Goal: Task Accomplishment & Management: Use online tool/utility

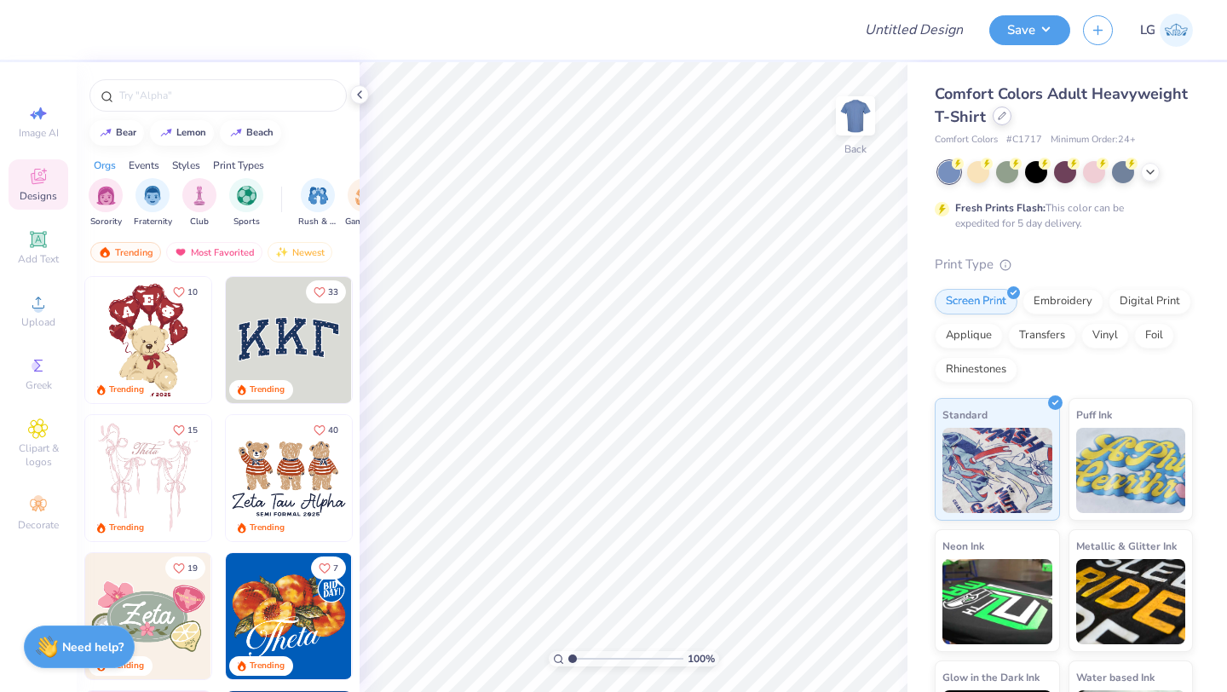
click at [1002, 114] on icon at bounding box center [1002, 116] width 9 height 9
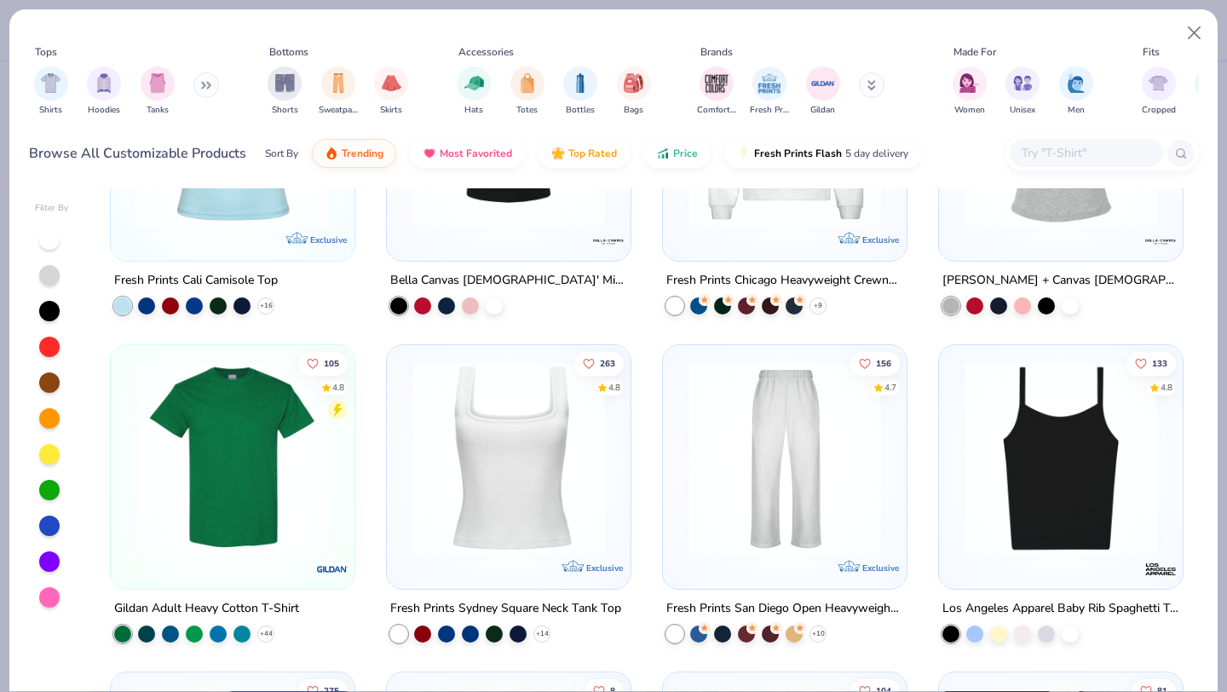
scroll to position [502, 0]
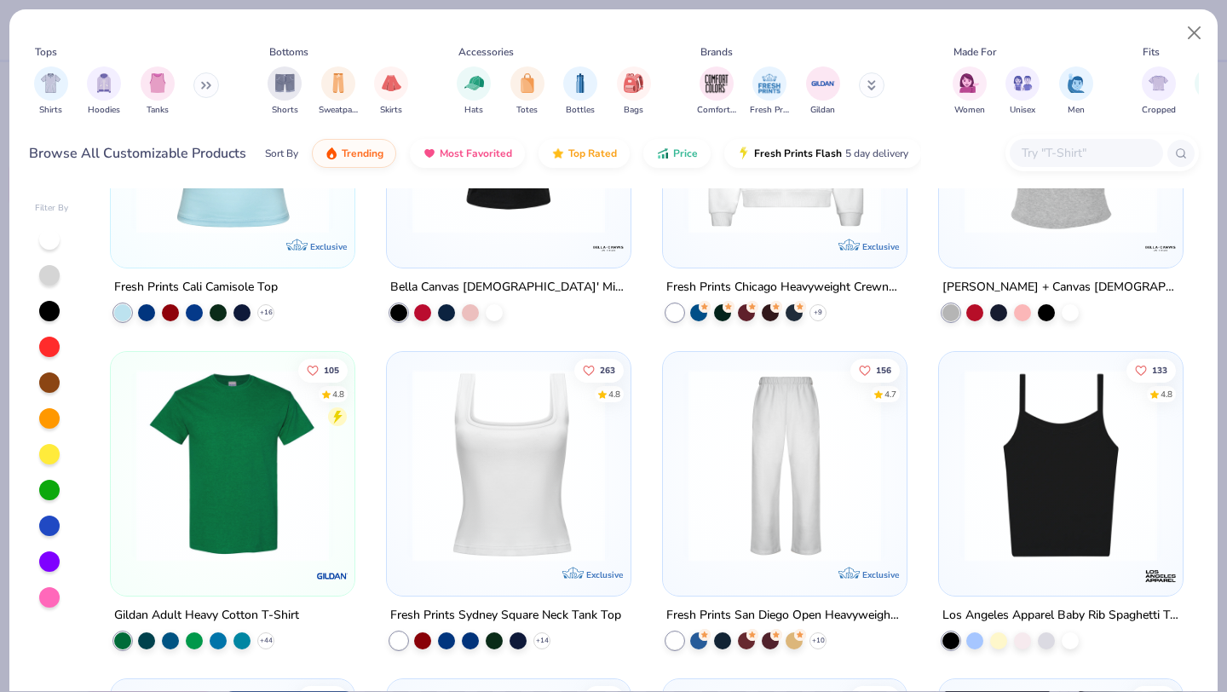
click at [242, 478] on img at bounding box center [233, 464] width 210 height 193
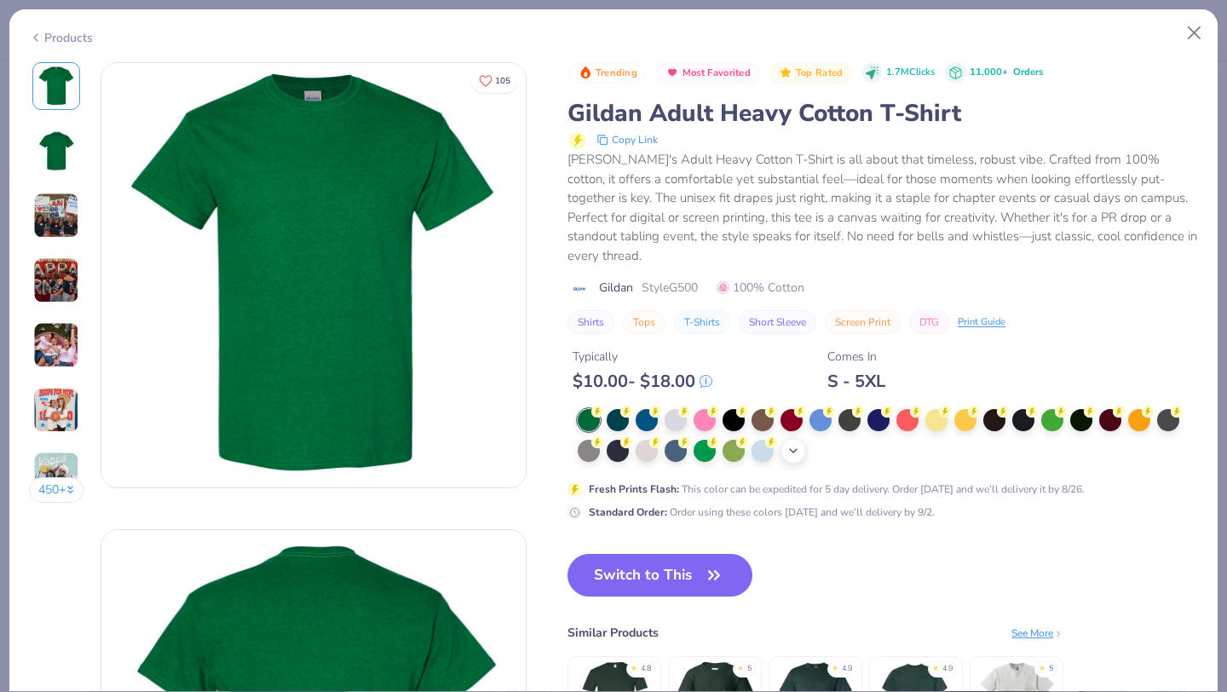
click at [797, 444] on icon at bounding box center [793, 451] width 14 height 14
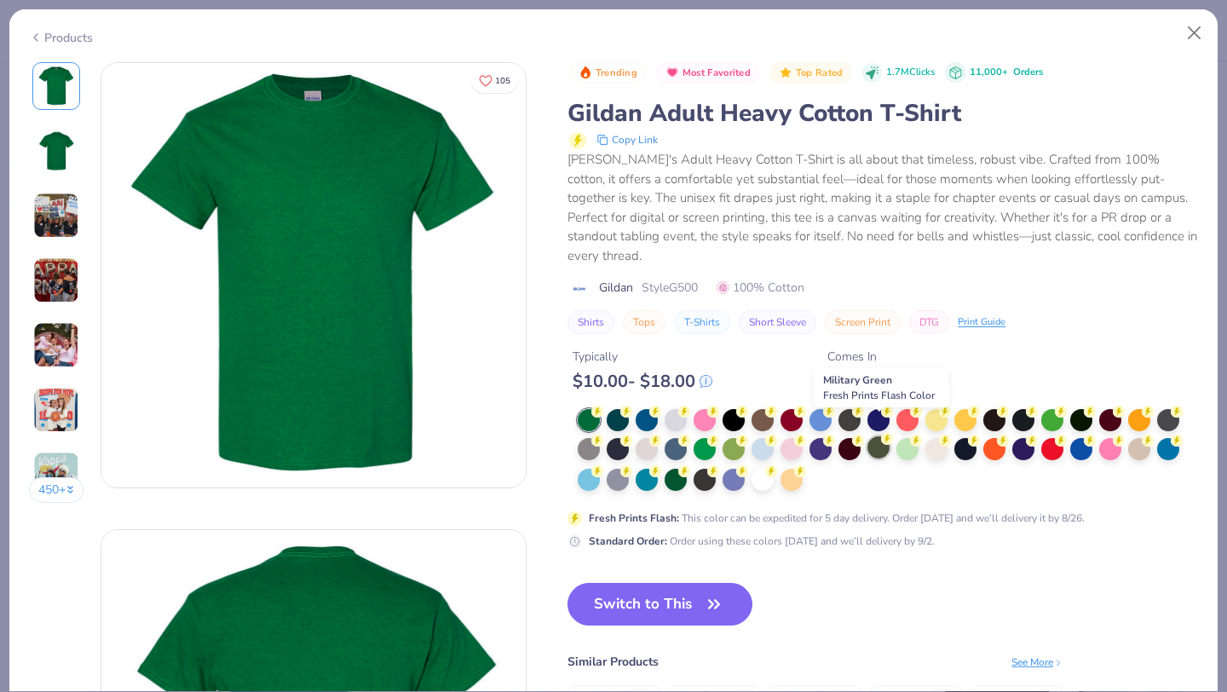
click at [879, 436] on div at bounding box center [878, 447] width 22 height 22
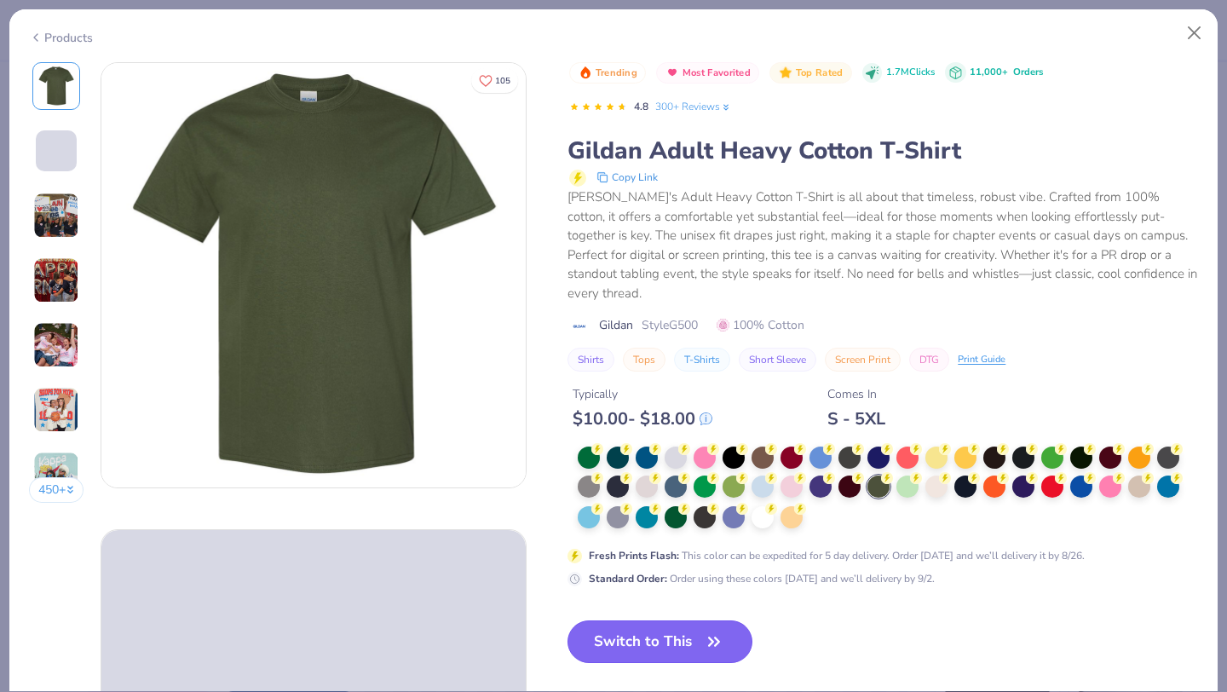
click at [639, 633] on button "Switch to This" at bounding box center [659, 641] width 185 height 43
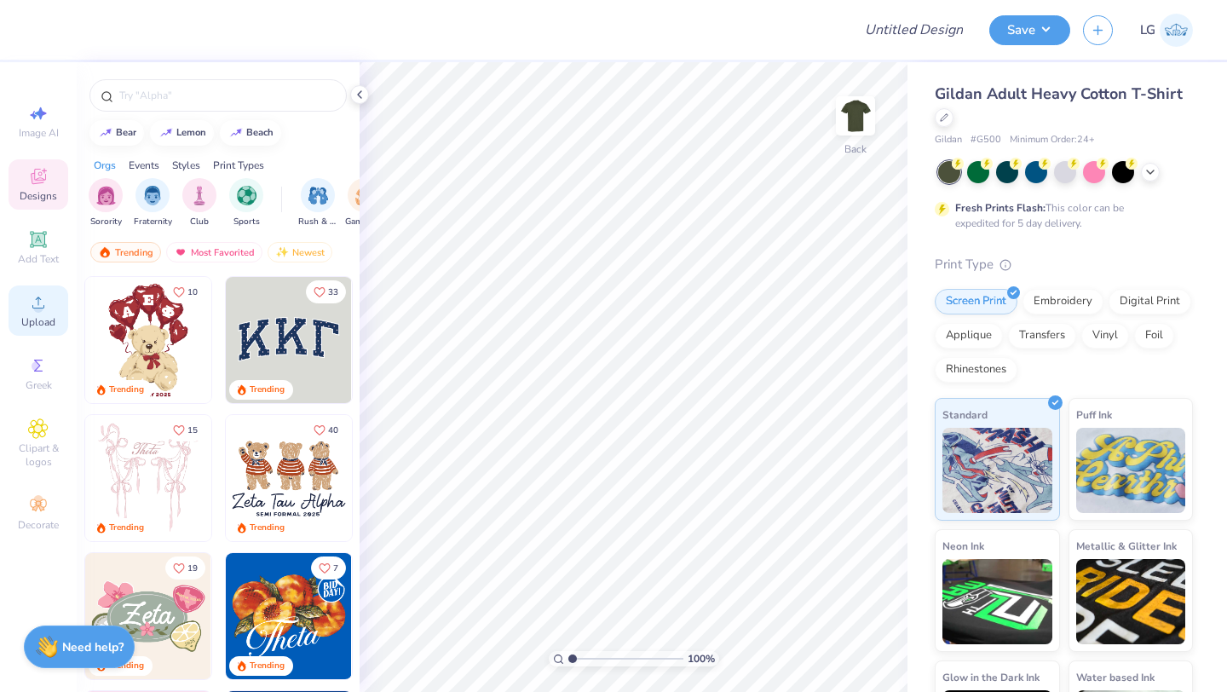
click at [34, 297] on icon at bounding box center [38, 302] width 20 height 20
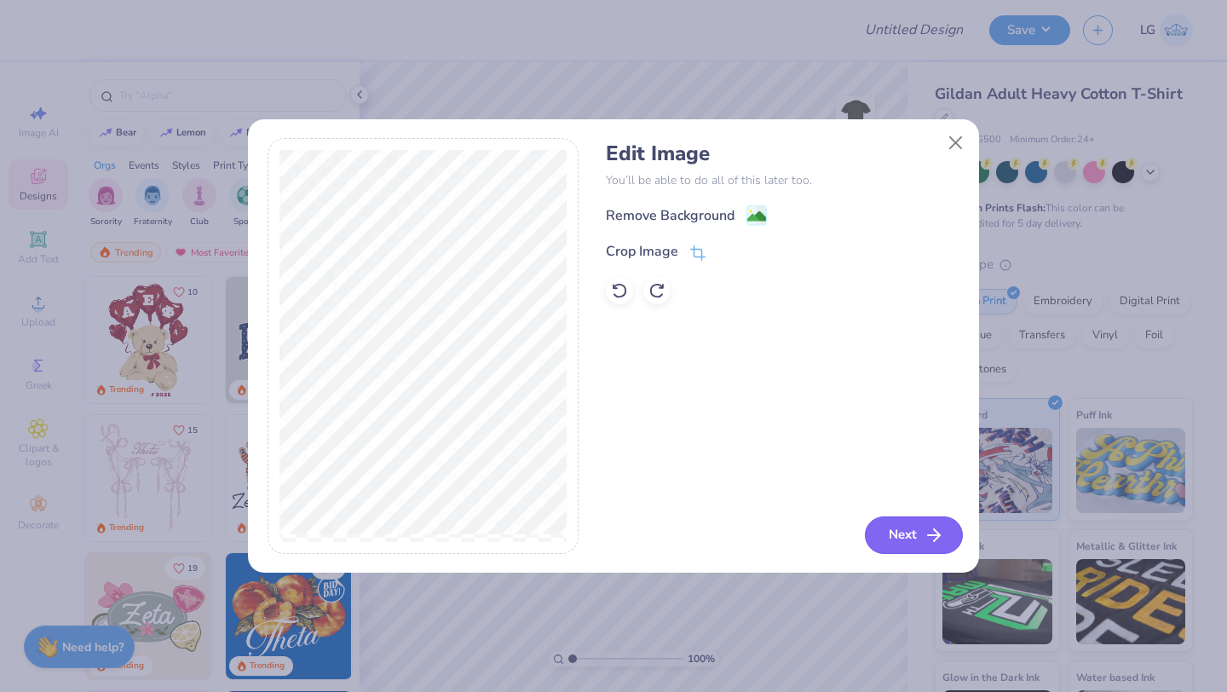
click at [911, 525] on button "Next" at bounding box center [914, 534] width 98 height 37
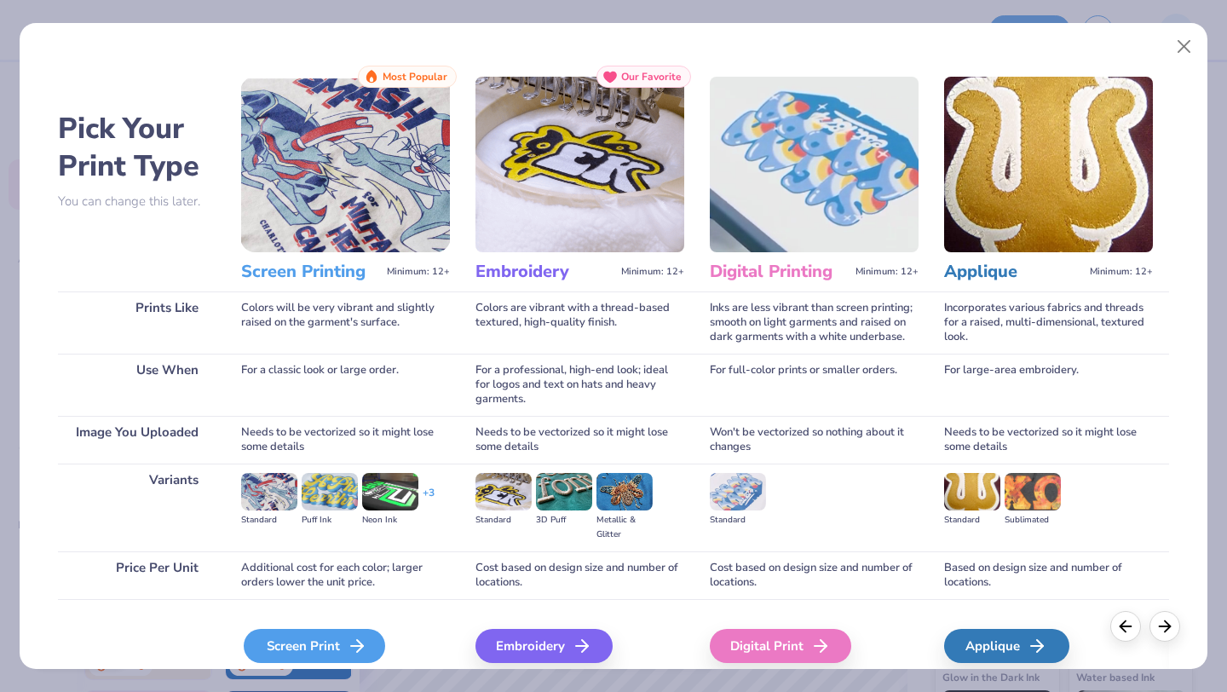
click at [318, 639] on div "Screen Print" at bounding box center [314, 646] width 141 height 34
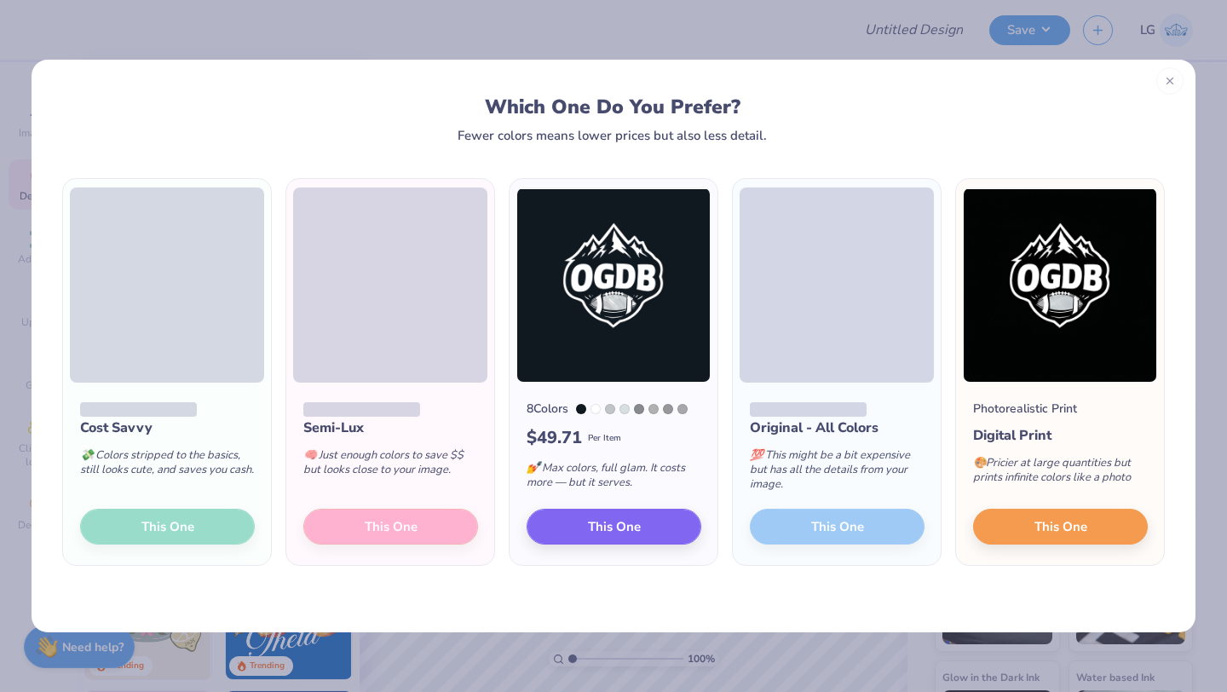
click at [1166, 80] on icon at bounding box center [1170, 81] width 12 height 12
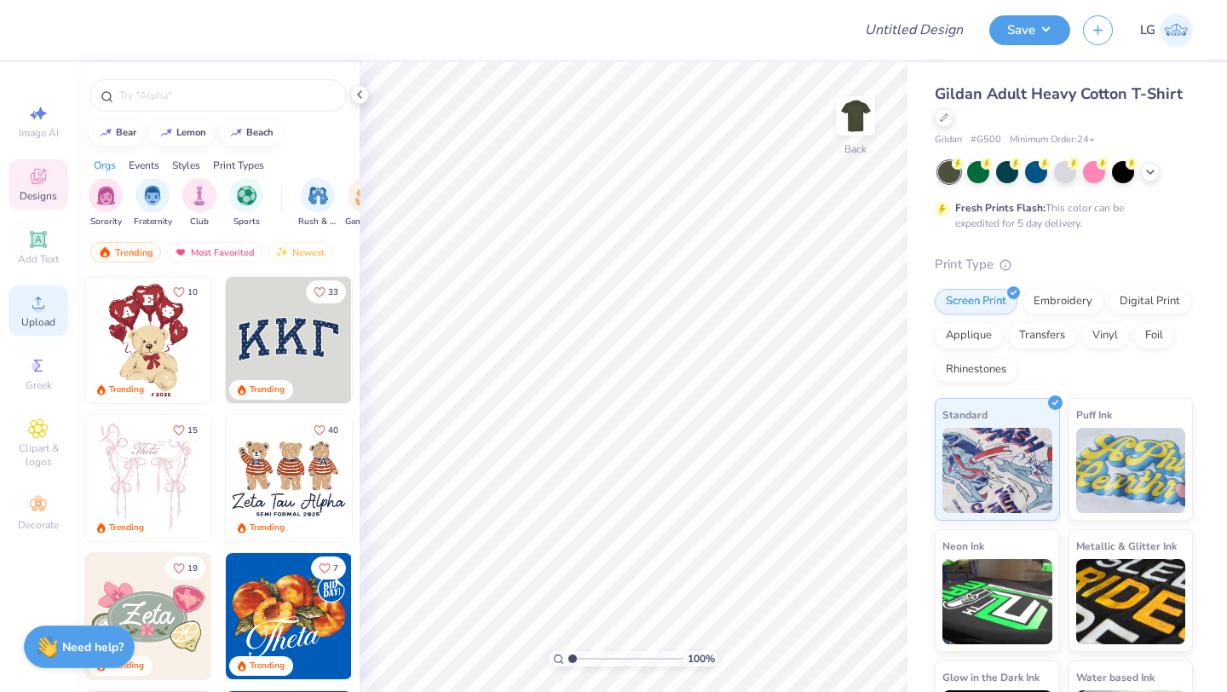
click at [25, 324] on span "Upload" at bounding box center [38, 322] width 34 height 14
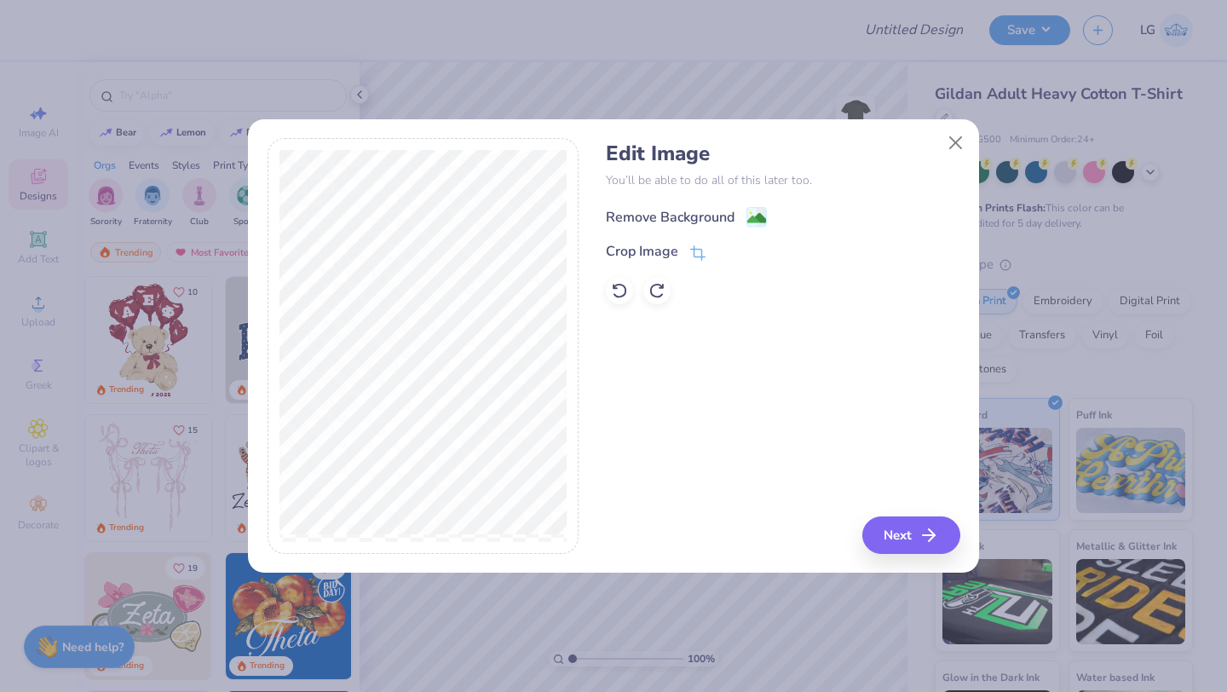
click at [643, 218] on div "Remove Background" at bounding box center [670, 217] width 129 height 20
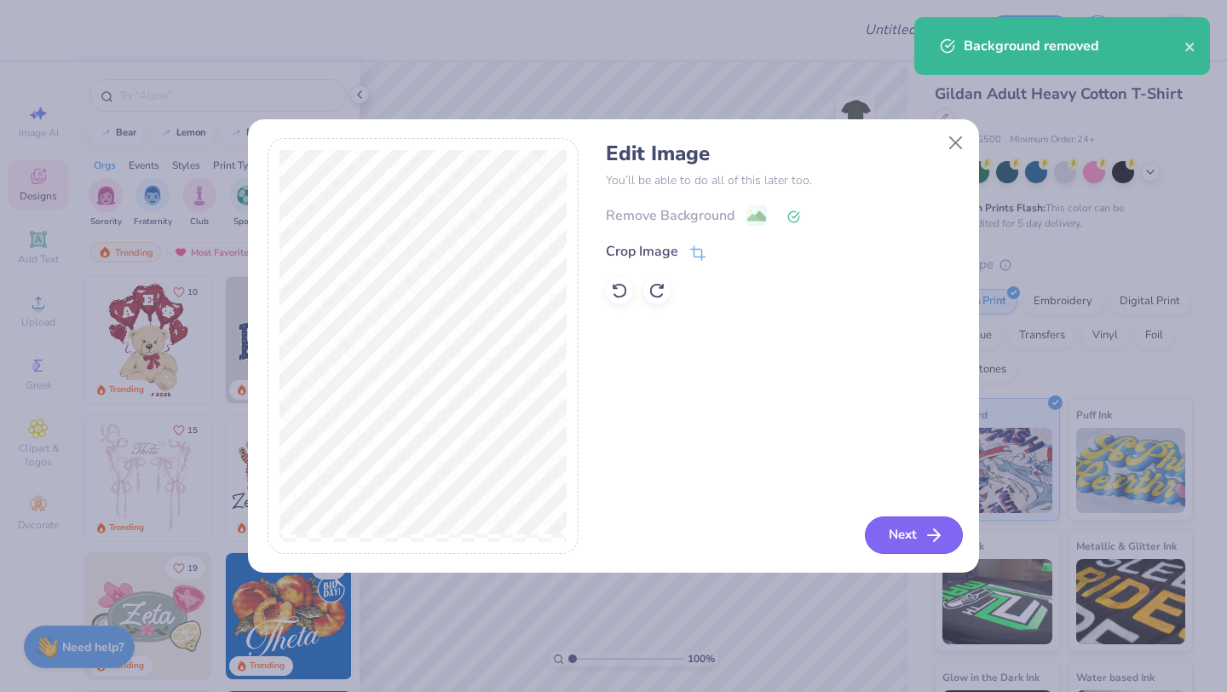
click at [915, 537] on button "Next" at bounding box center [914, 534] width 98 height 37
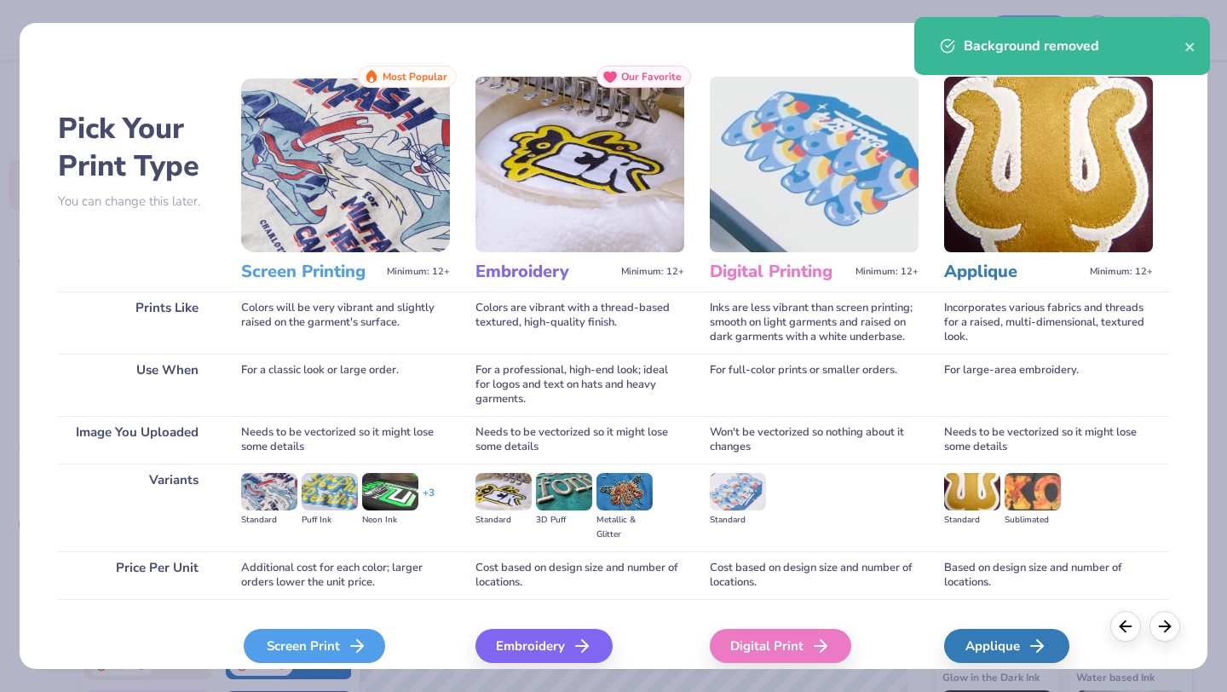
click at [307, 642] on div "Screen Print" at bounding box center [314, 646] width 141 height 34
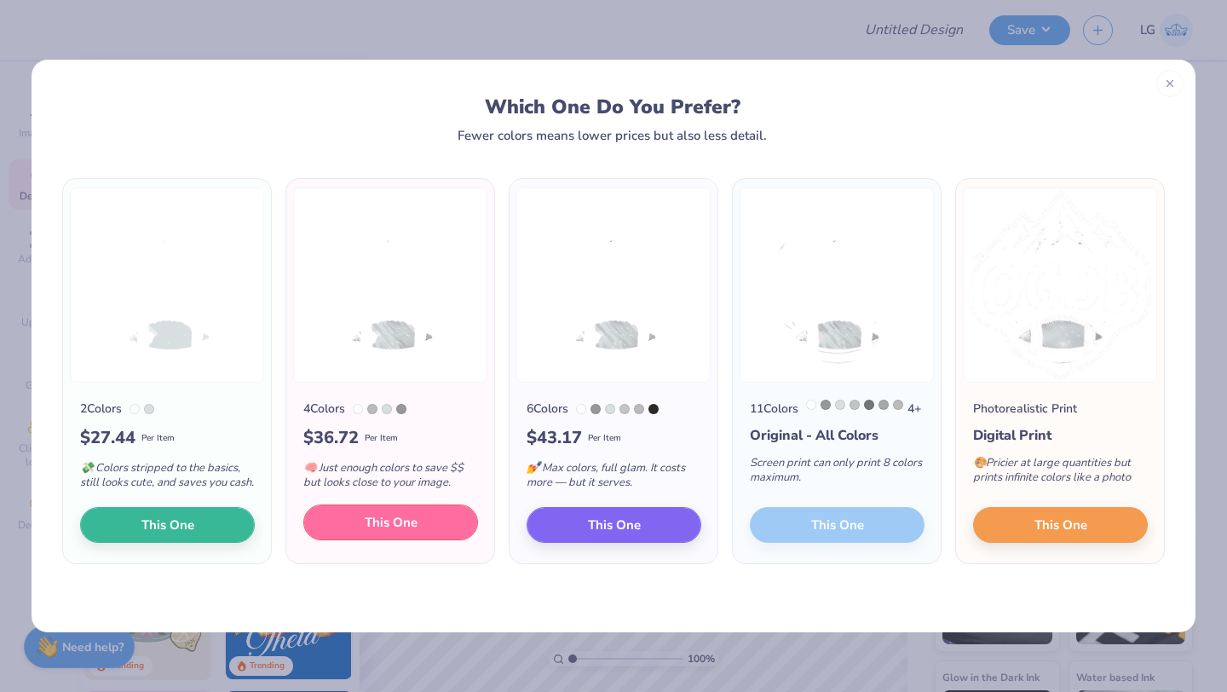
click at [362, 530] on button "This One" at bounding box center [390, 522] width 175 height 36
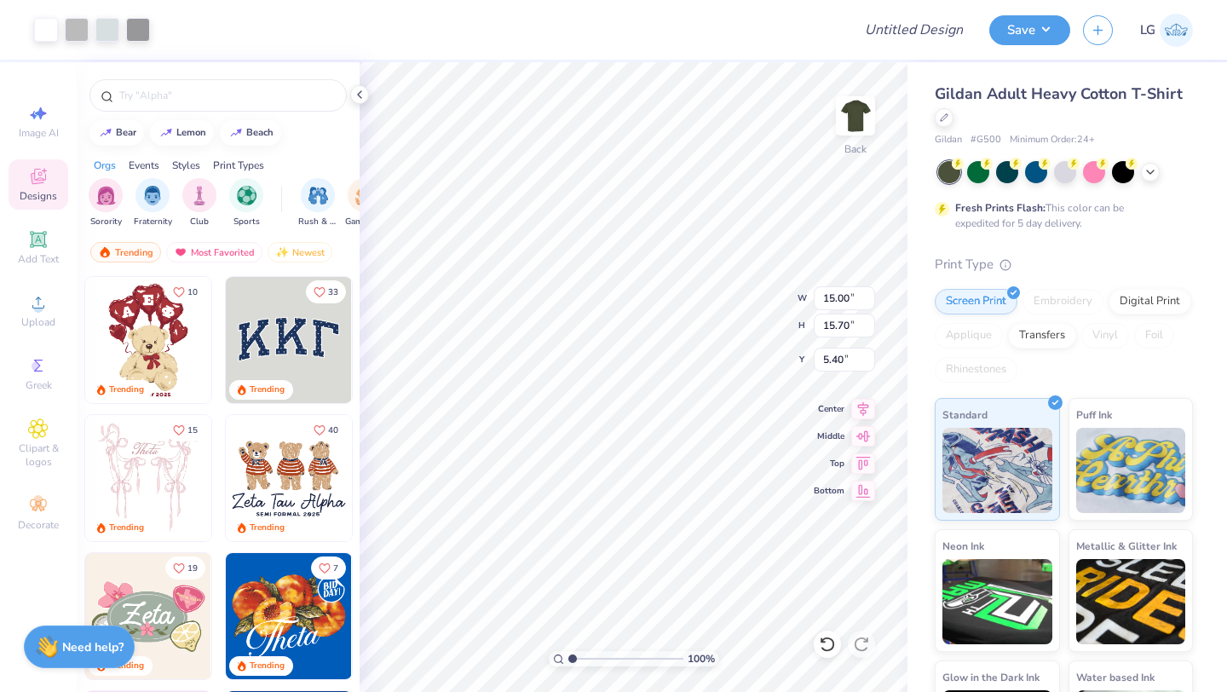
type input "7.68"
type input "8.04"
type input "3.00"
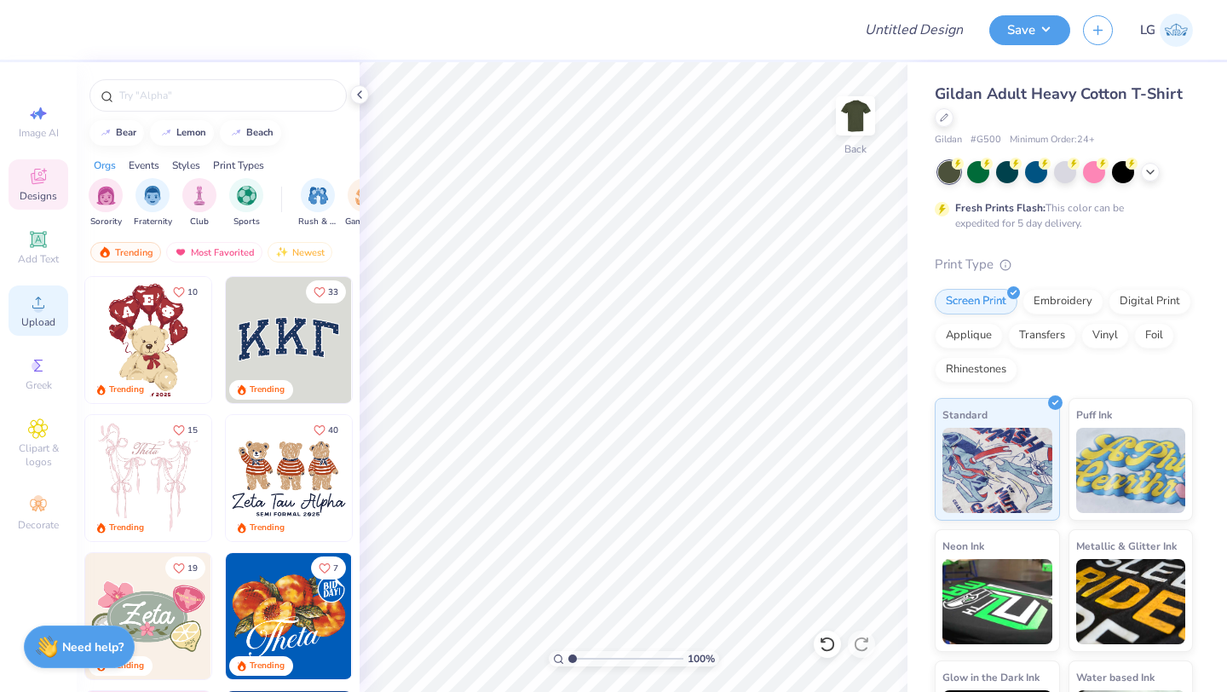
click at [28, 291] on div "Upload" at bounding box center [39, 310] width 60 height 50
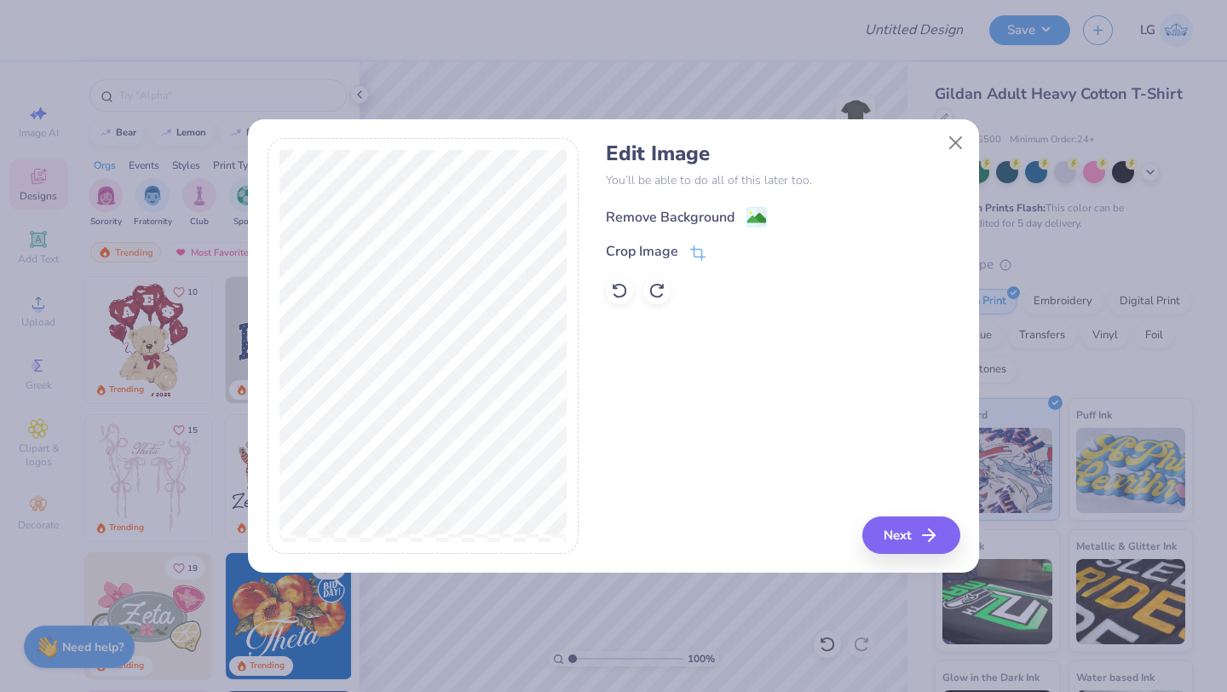
click at [671, 220] on div "Remove Background" at bounding box center [670, 217] width 129 height 20
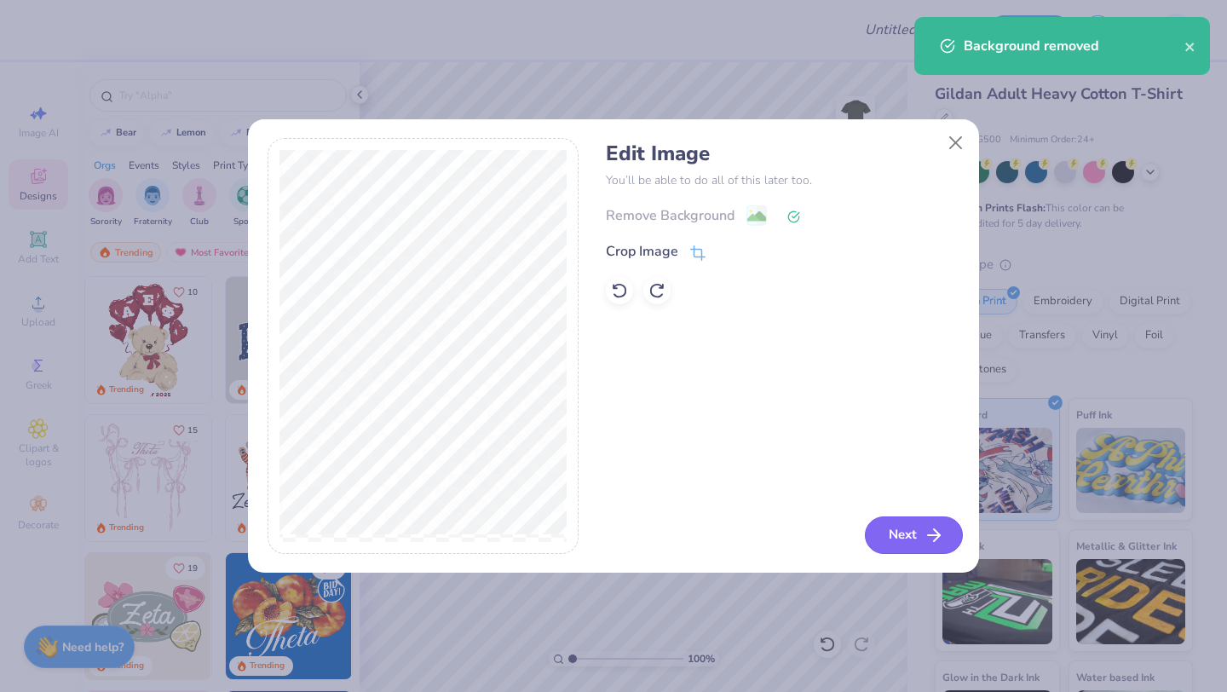
click at [906, 526] on button "Next" at bounding box center [914, 534] width 98 height 37
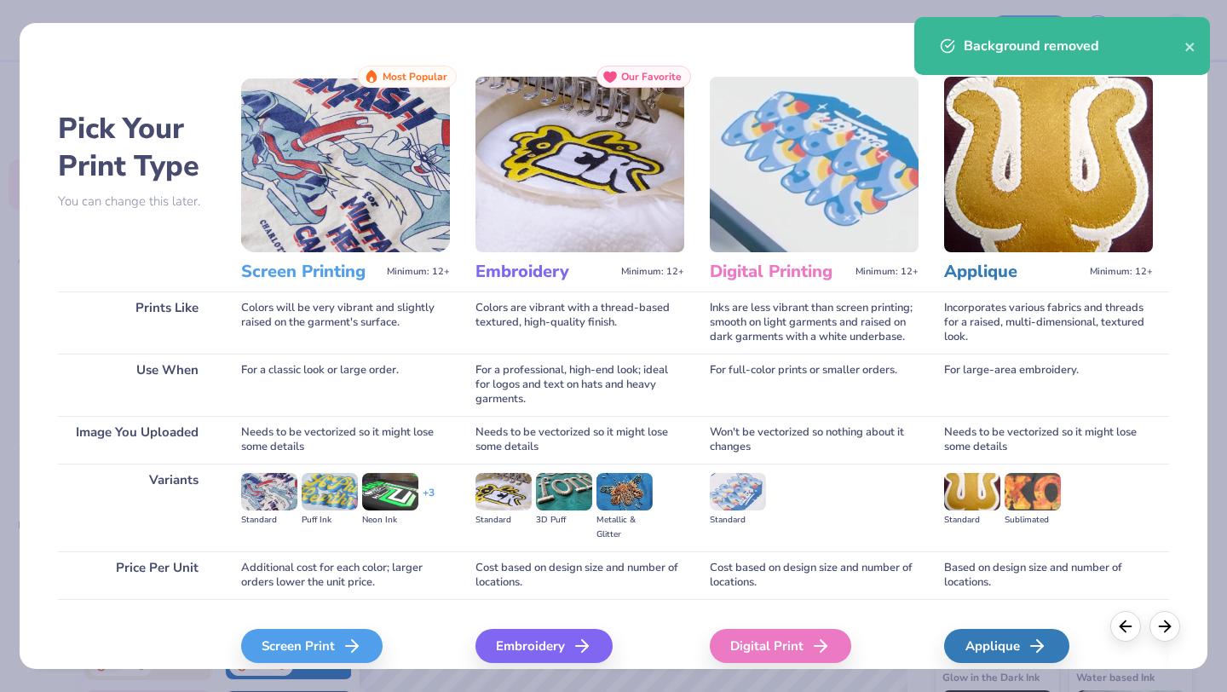
click at [280, 676] on div "Pick Your Print Type You can change this later. Prints Like Use When Image You …" at bounding box center [613, 346] width 1227 height 692
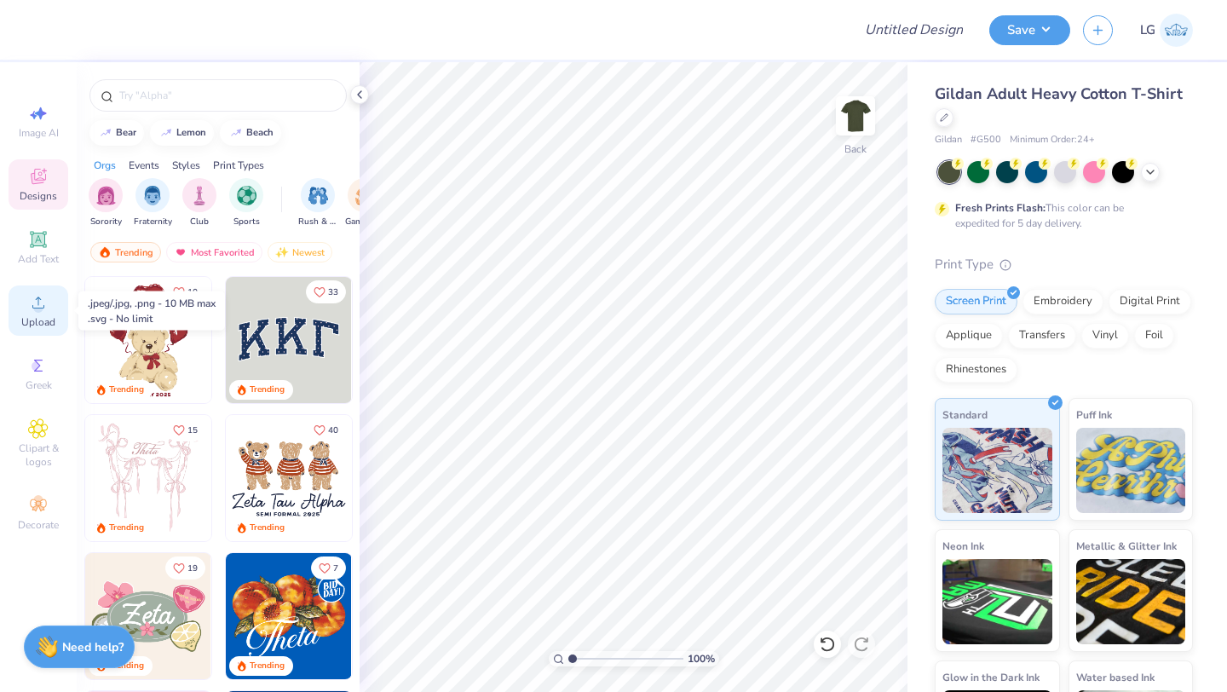
click at [31, 315] on span "Upload" at bounding box center [38, 322] width 34 height 14
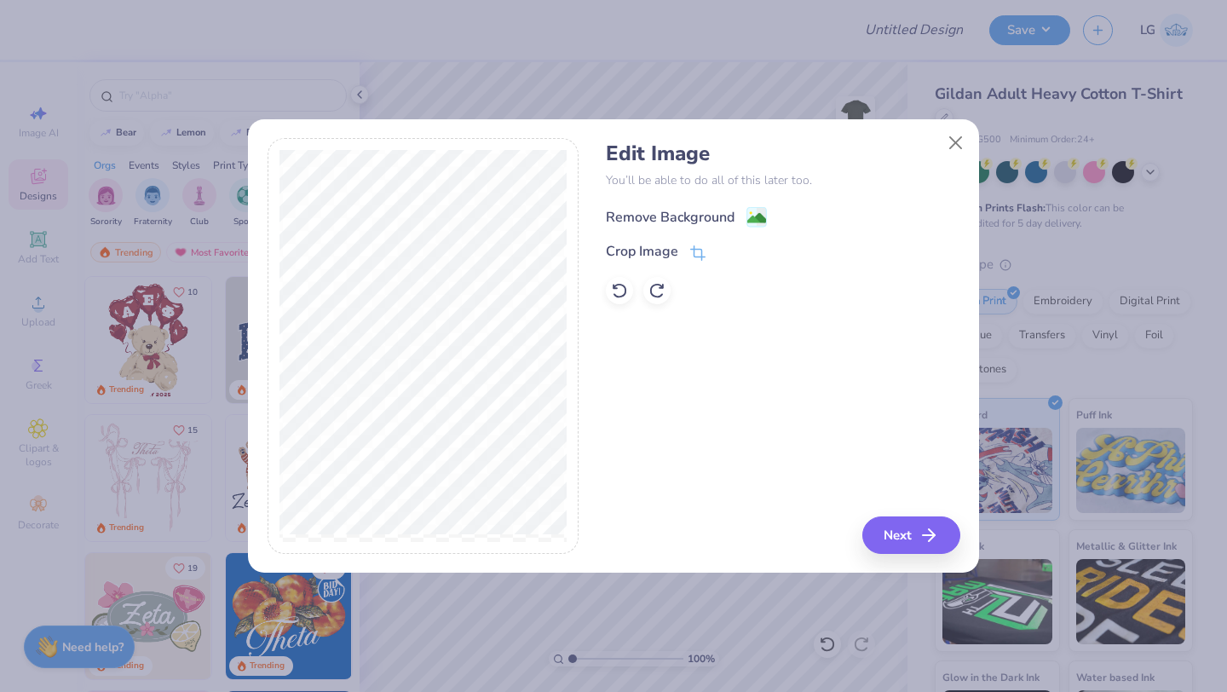
click at [645, 210] on div "Remove Background" at bounding box center [670, 217] width 129 height 20
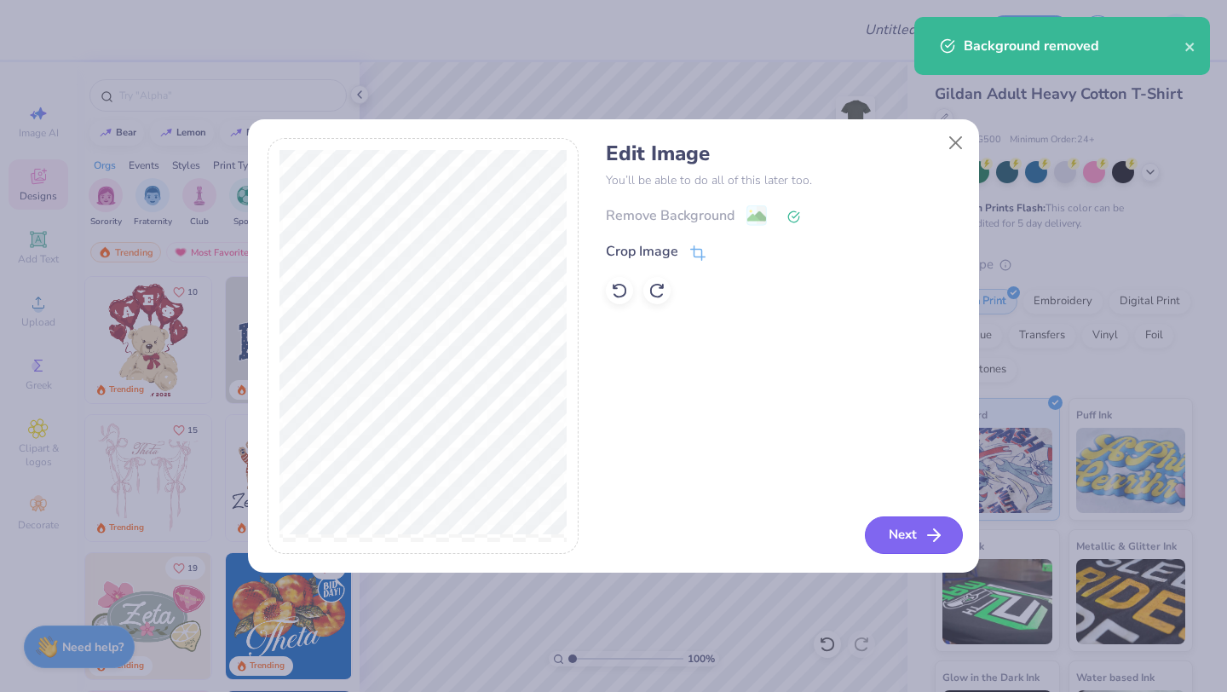
click at [881, 544] on button "Next" at bounding box center [914, 534] width 98 height 37
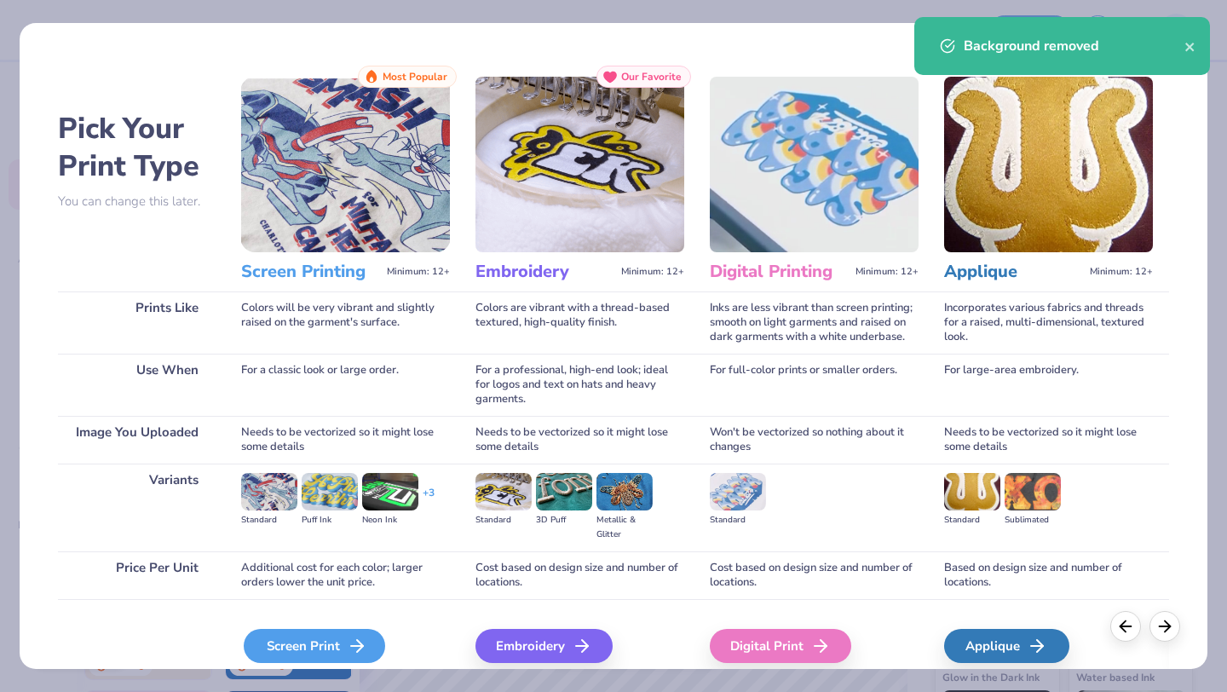
click at [291, 651] on div "Screen Print" at bounding box center [314, 646] width 141 height 34
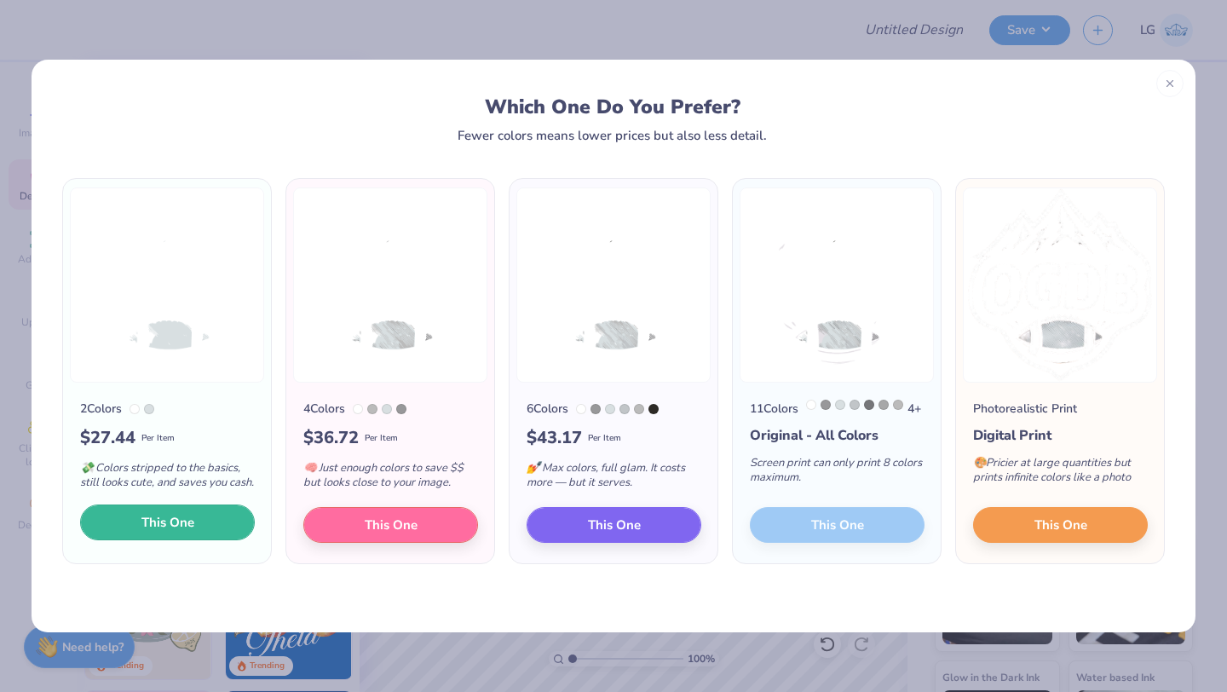
click at [129, 540] on button "This One" at bounding box center [167, 522] width 175 height 36
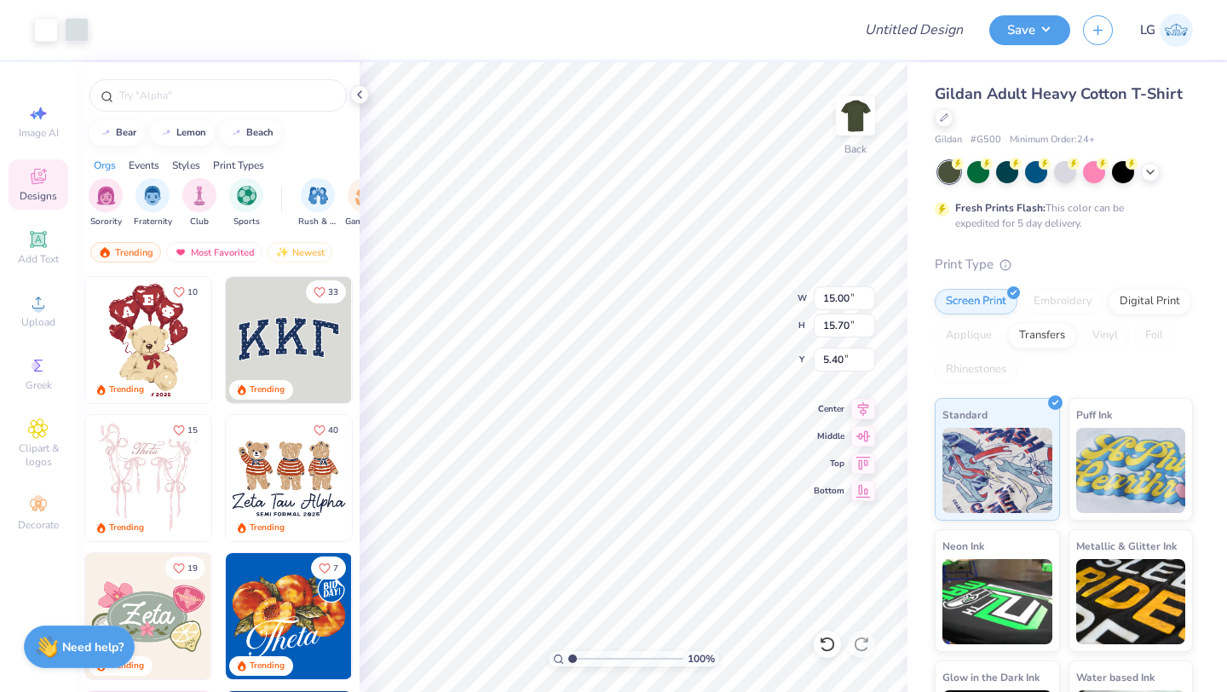
type input "8.36"
type input "8.75"
type input "3.00"
click at [1009, 36] on button "Save" at bounding box center [1029, 28] width 81 height 30
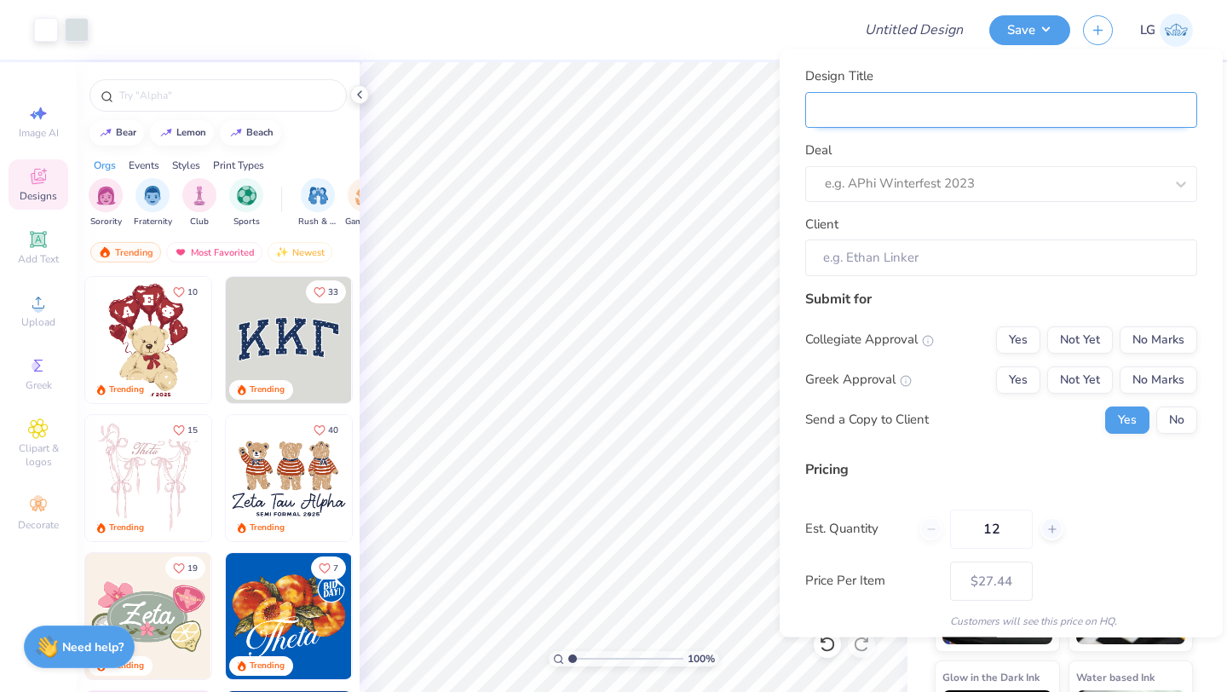
click at [1139, 101] on input "Design Title" at bounding box center [1001, 109] width 392 height 37
type input "O"
type input "OG"
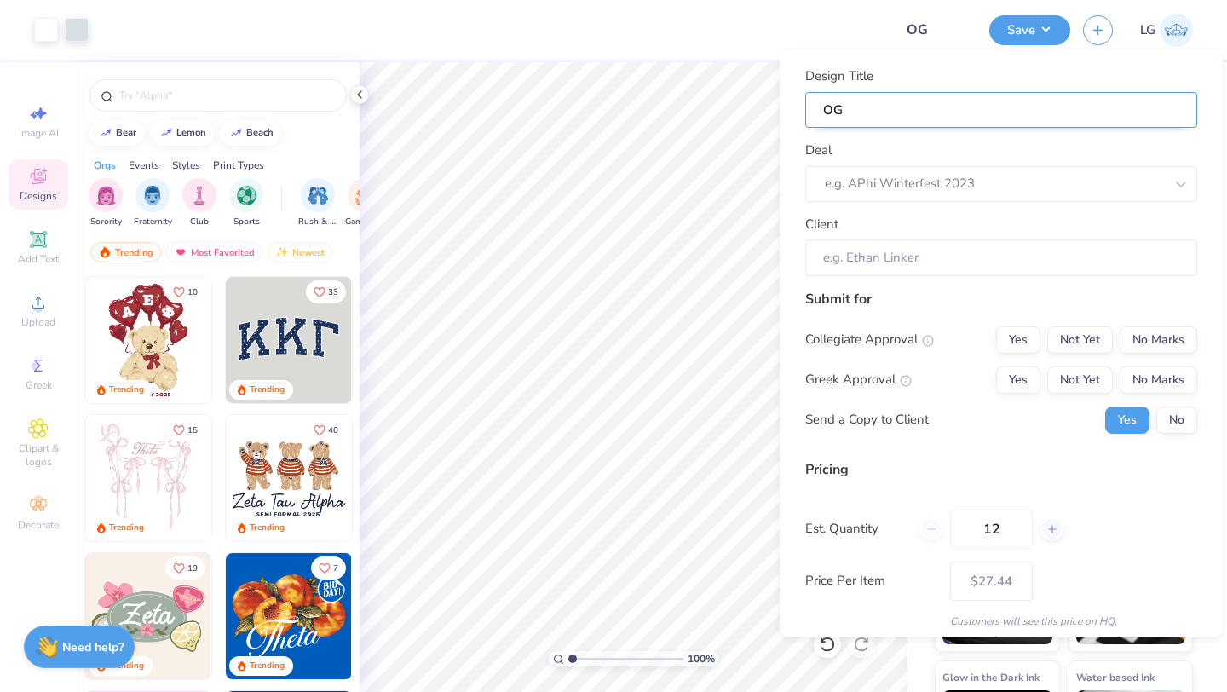
type input "OGD"
type input "OGDB"
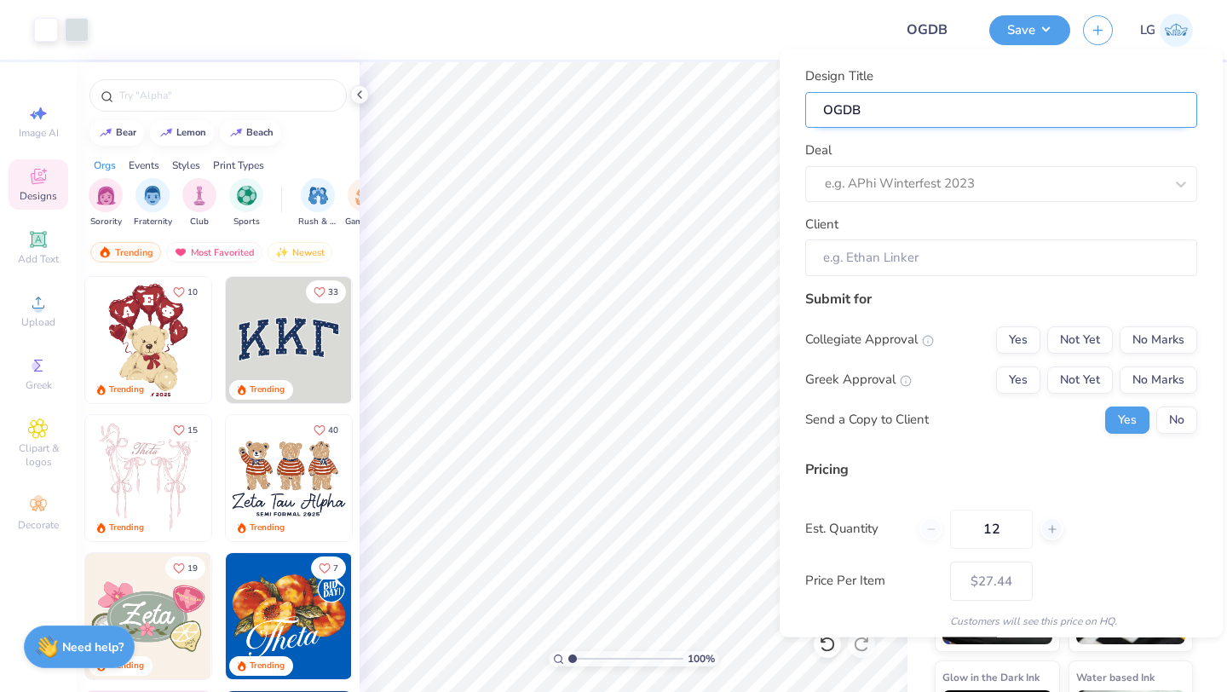
type input "OGDB"
type input "OGDB s"
type input "OGDB sh"
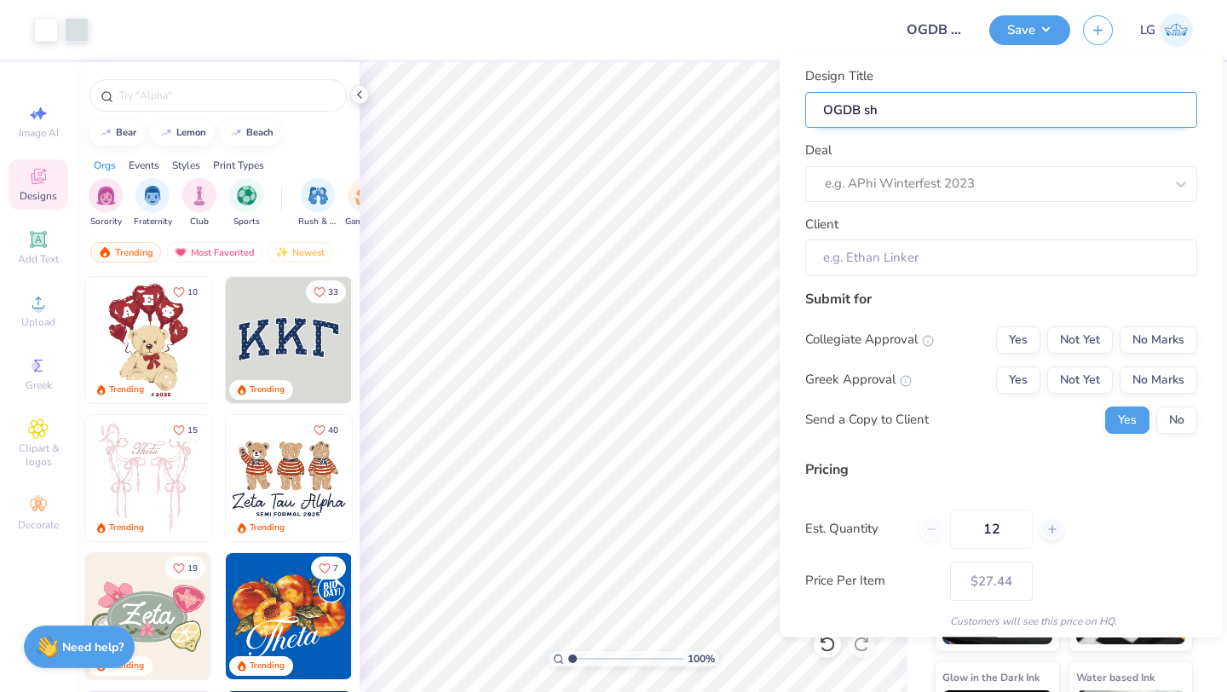
type input "OGDB shi"
type input "OGDB sh"
type input "OGDB s"
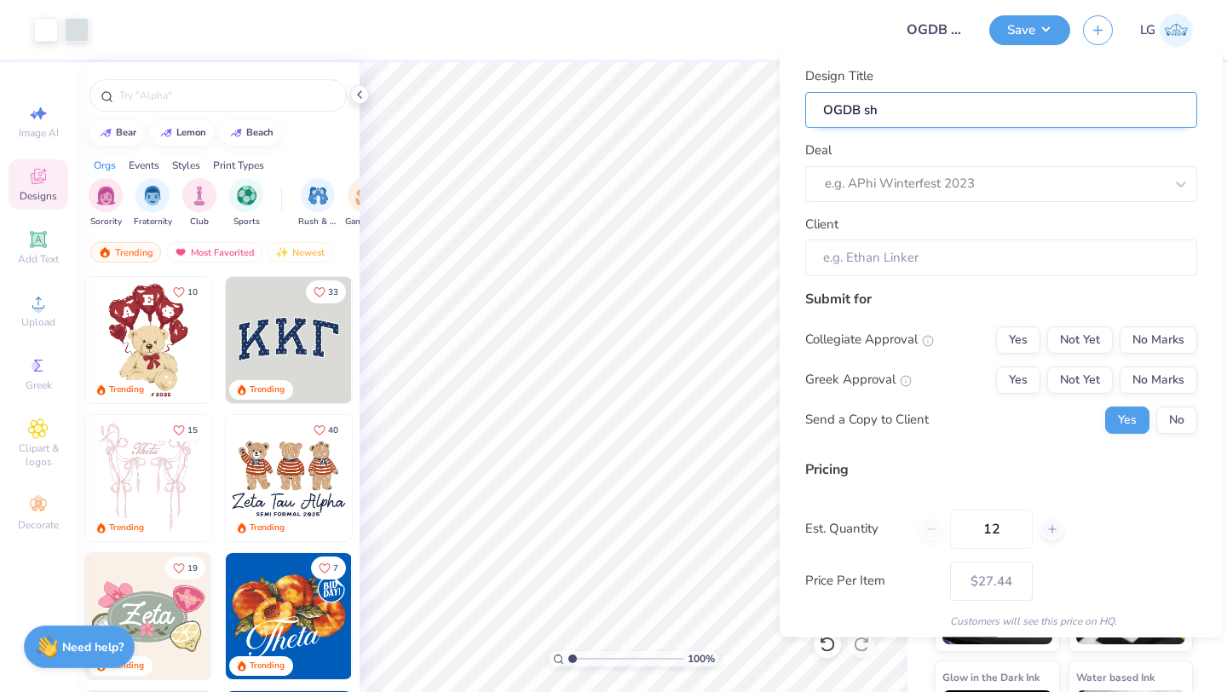
type input "OGDB s"
type input "OGDB"
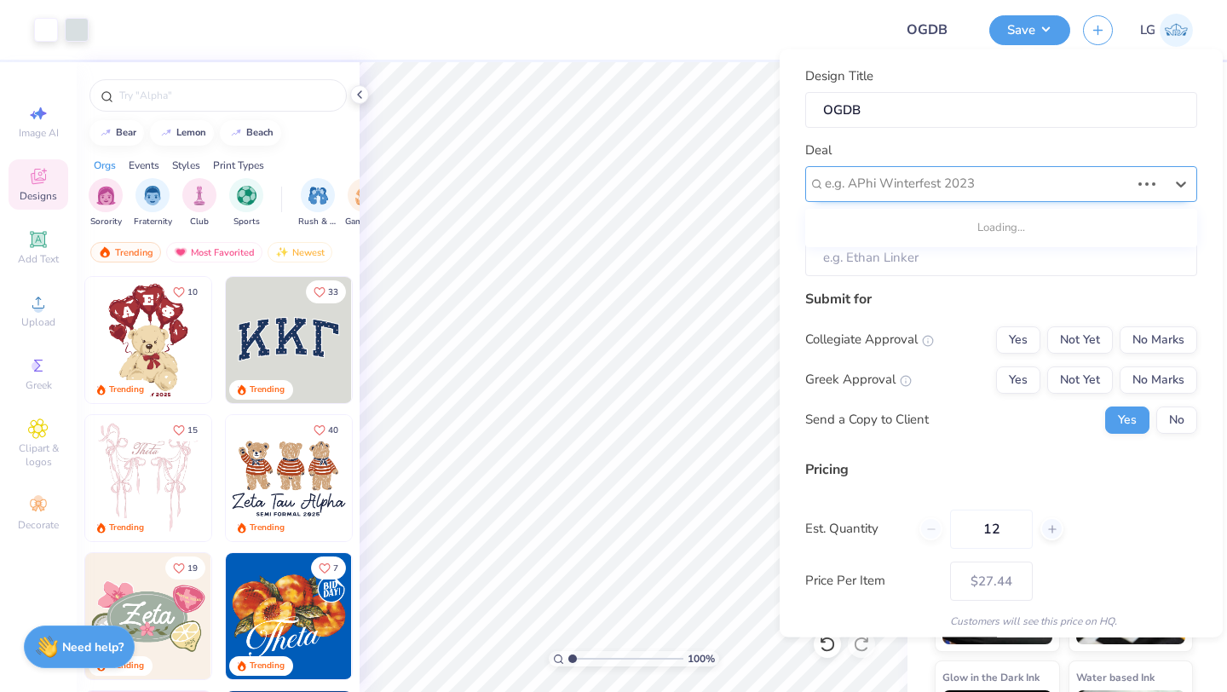
click at [870, 176] on div at bounding box center [977, 183] width 305 height 23
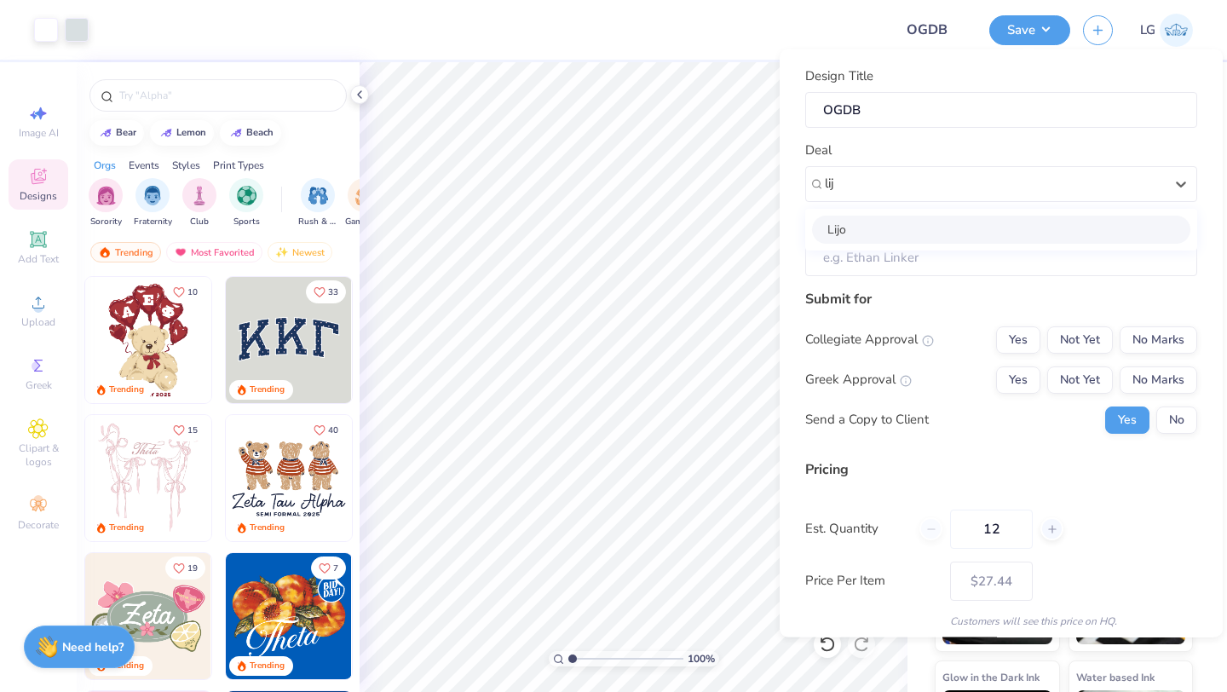
click at [878, 209] on div "Lijo" at bounding box center [1001, 229] width 392 height 42
click at [872, 222] on div "Lijo" at bounding box center [1001, 229] width 378 height 28
type input "lij"
type input "Lijo George"
click at [1145, 337] on button "No Marks" at bounding box center [1158, 338] width 78 height 27
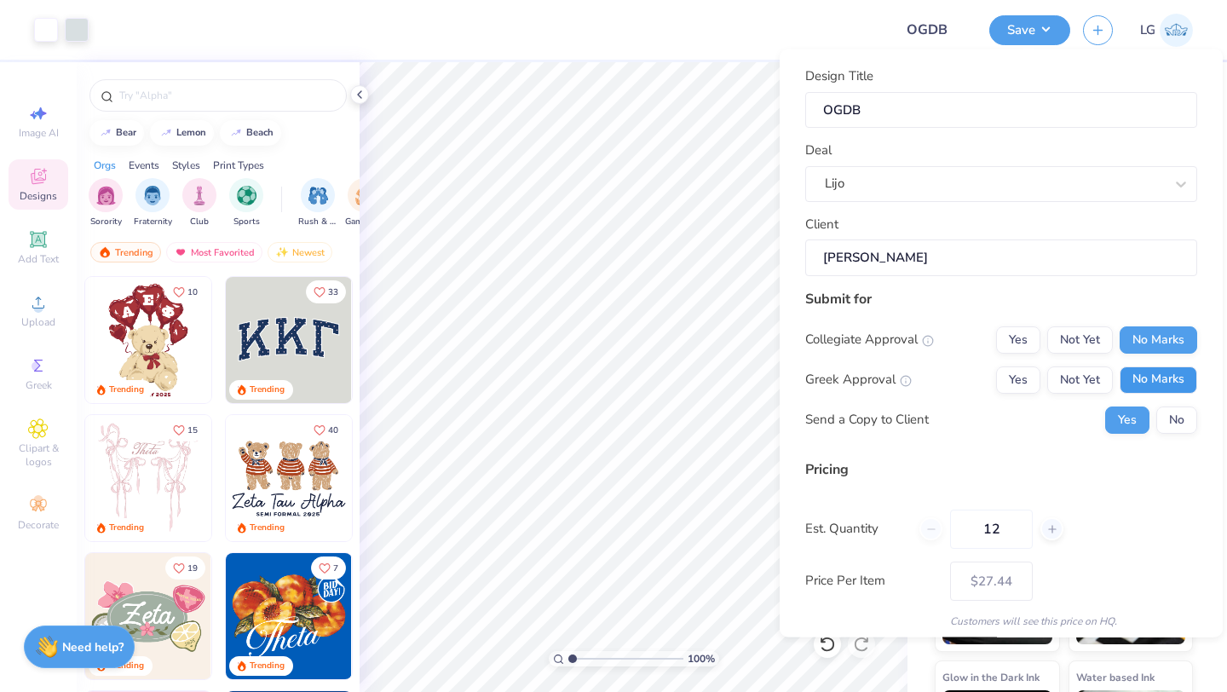
click at [1162, 379] on button "No Marks" at bounding box center [1158, 378] width 78 height 27
click at [1170, 417] on button "No" at bounding box center [1176, 419] width 41 height 27
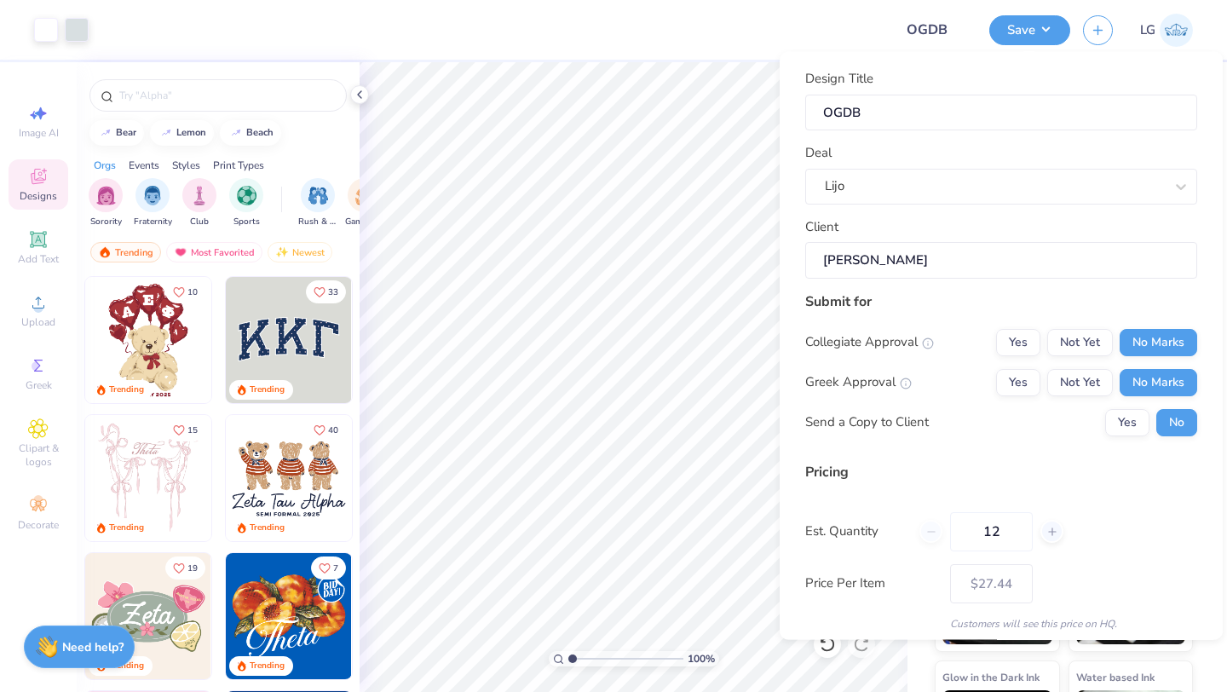
scroll to position [98, 0]
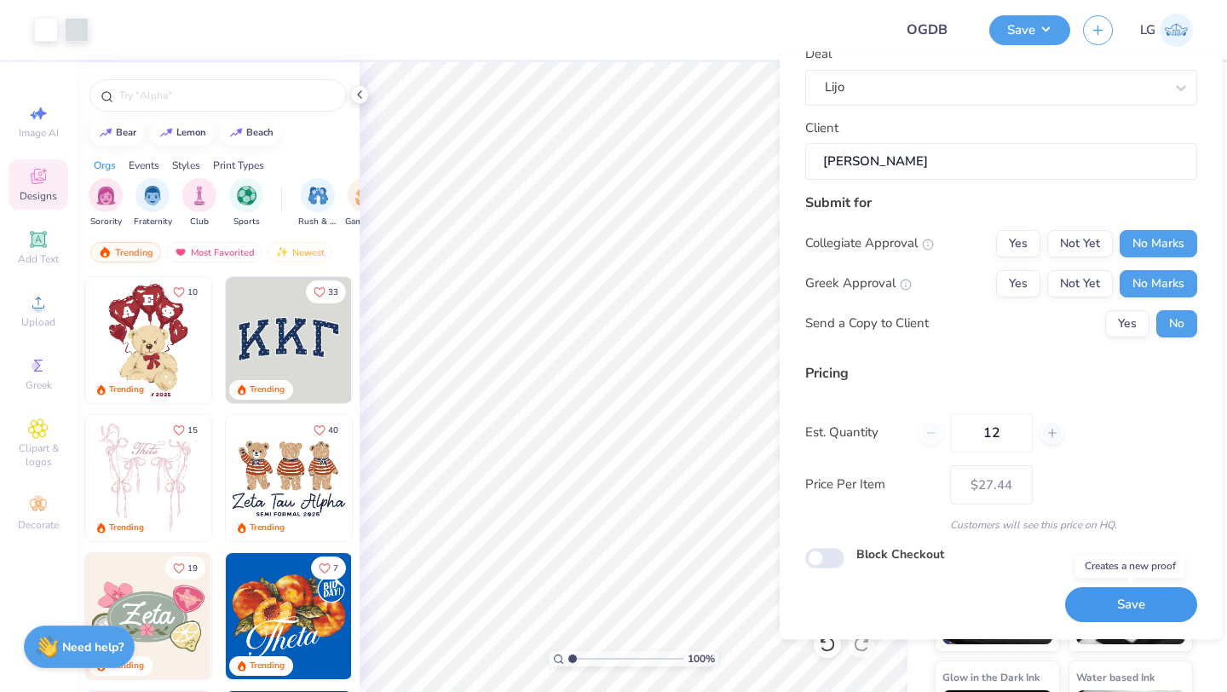
click at [1107, 599] on button "Save" at bounding box center [1131, 605] width 132 height 35
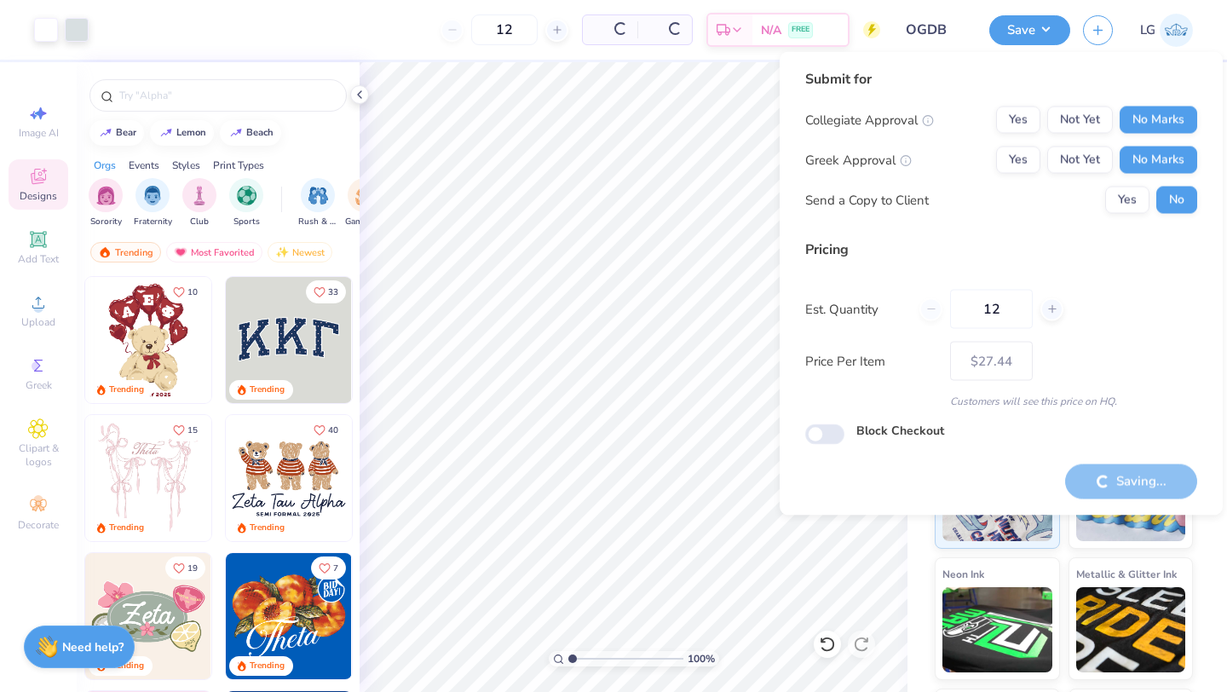
type input "– –"
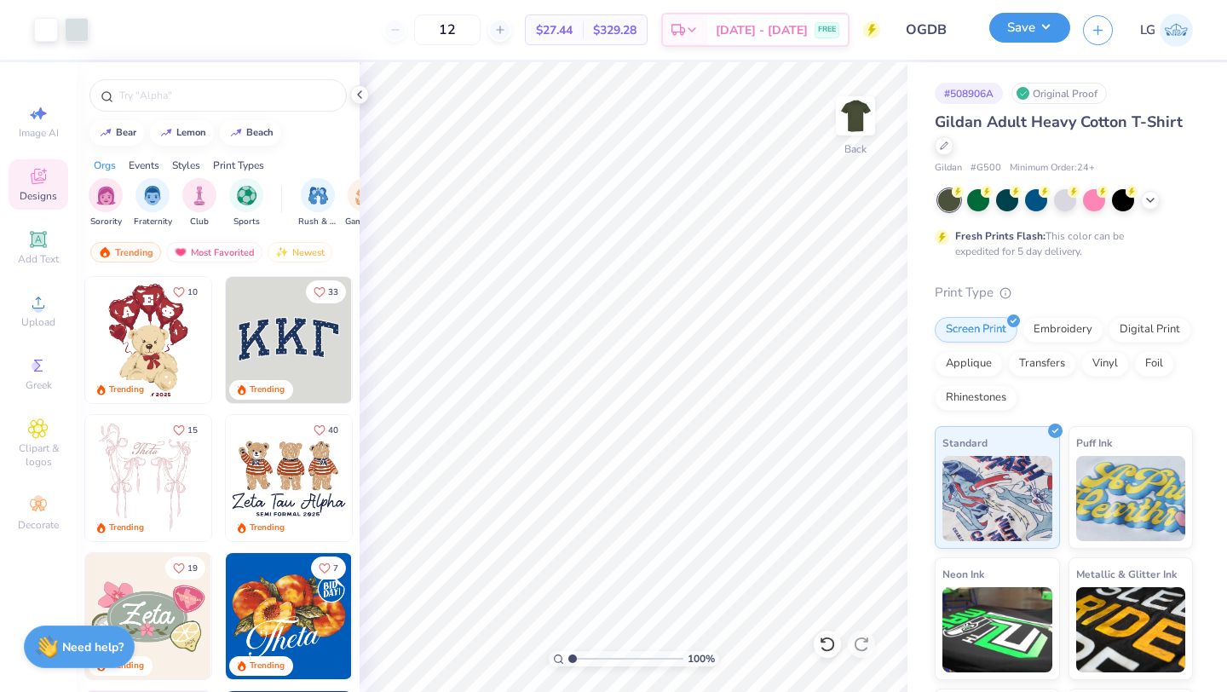
click at [1029, 38] on button "Save" at bounding box center [1029, 28] width 81 height 30
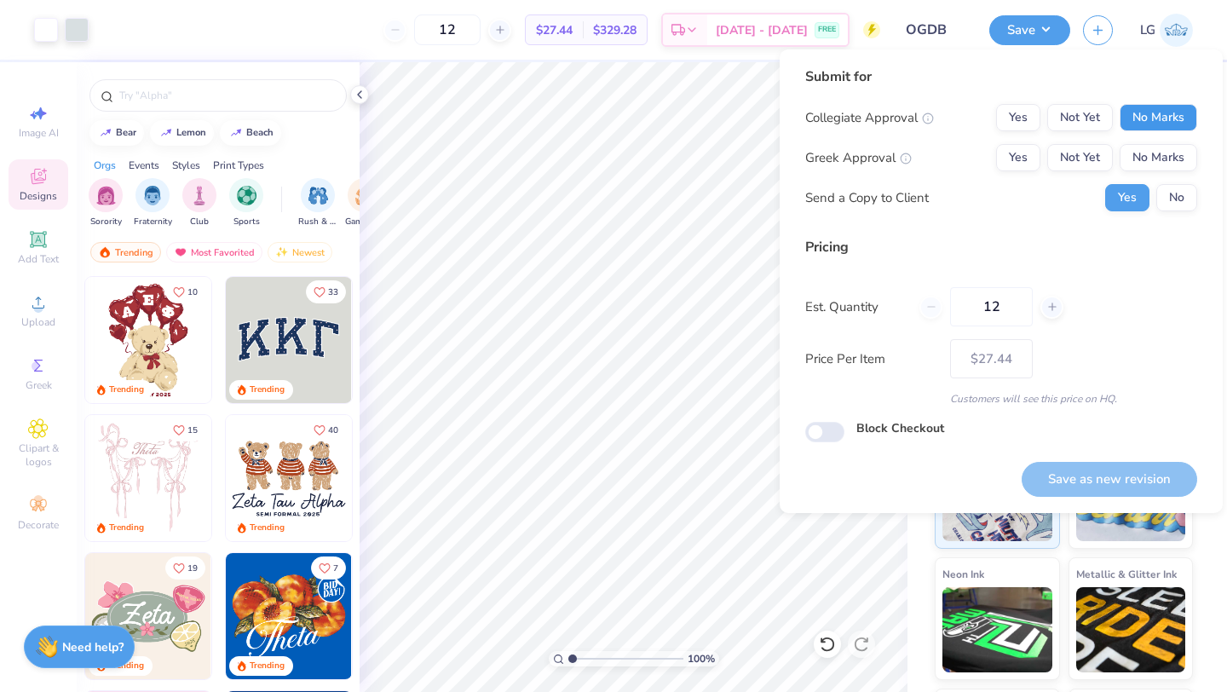
click at [1171, 127] on button "No Marks" at bounding box center [1158, 117] width 78 height 27
click at [1161, 153] on button "No Marks" at bounding box center [1158, 157] width 78 height 27
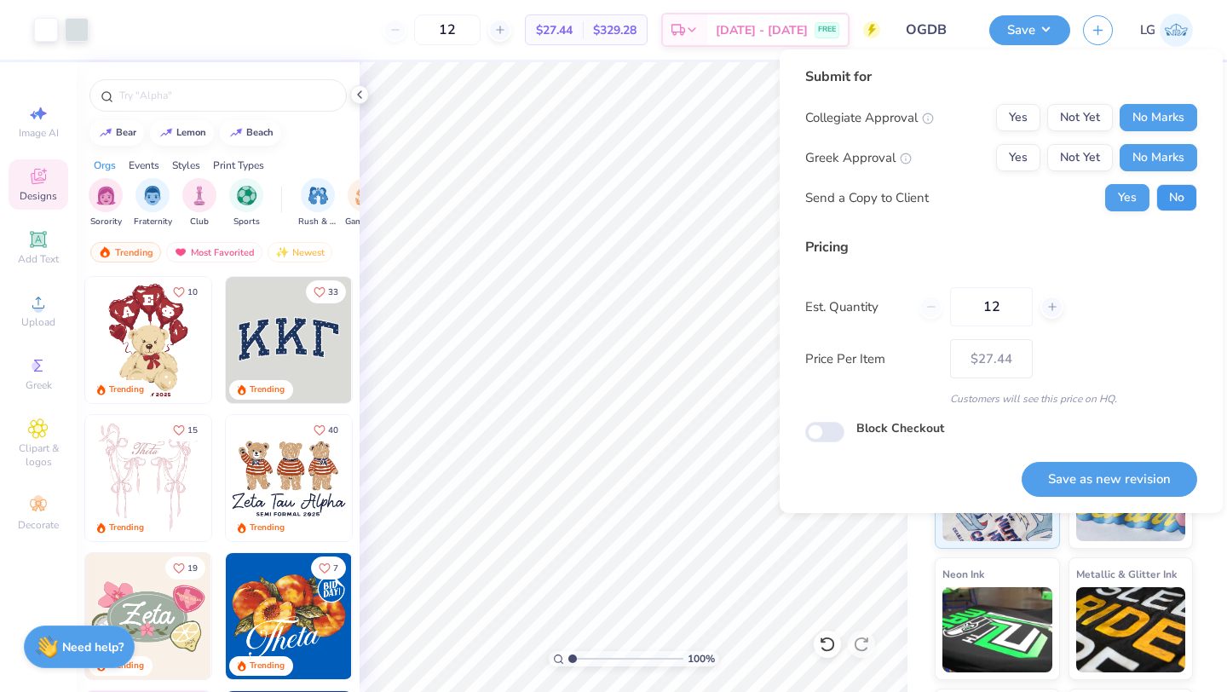
click at [1165, 185] on button "No" at bounding box center [1176, 197] width 41 height 27
click at [1102, 452] on div "Save as new revision" at bounding box center [1109, 469] width 176 height 54
click at [1094, 483] on button "Save as new revision" at bounding box center [1109, 479] width 176 height 35
type input "$27.44"
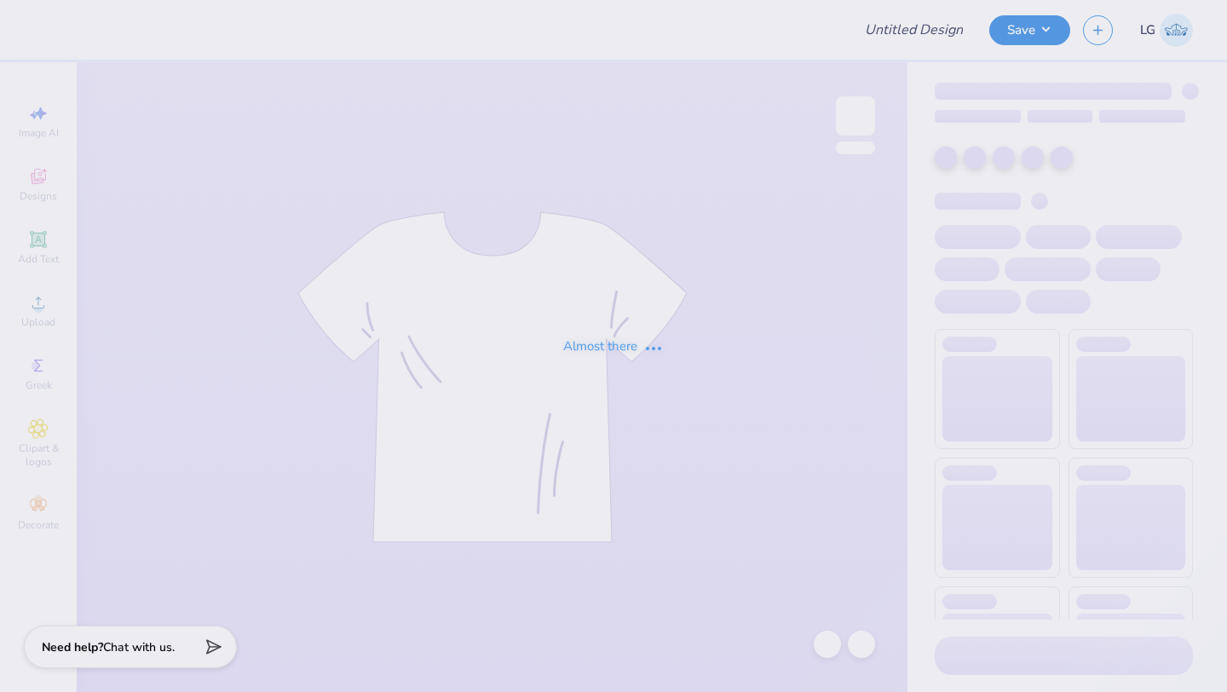
type input "OGDB"
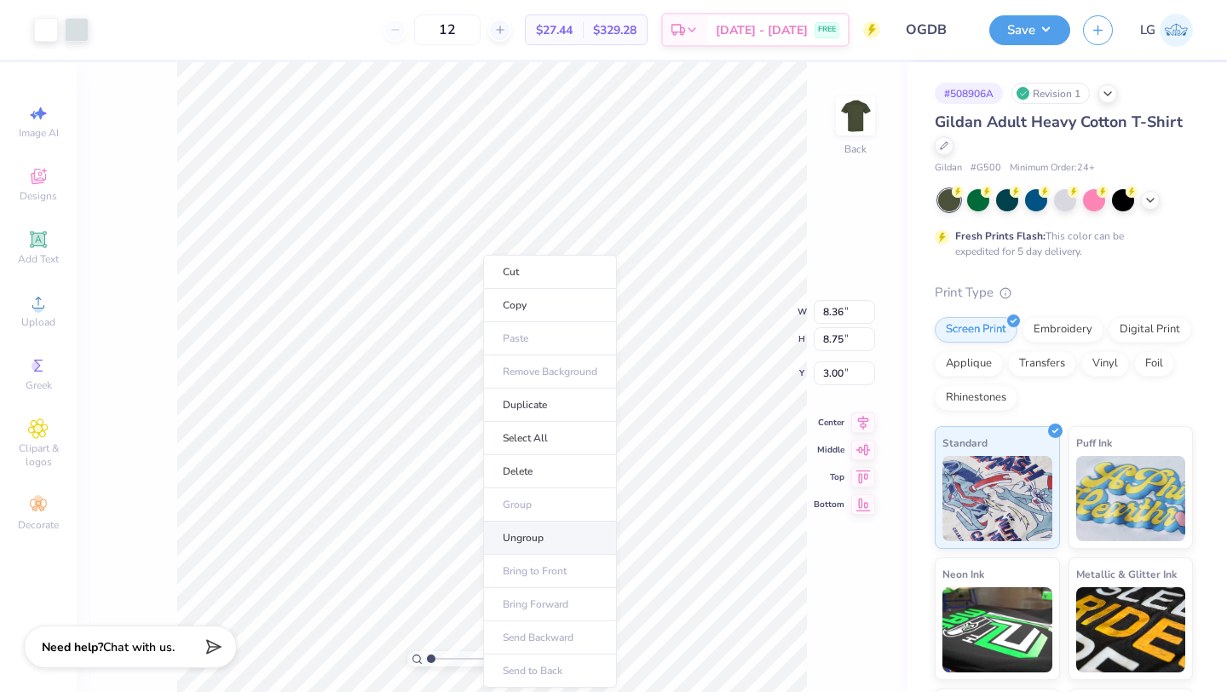
click at [528, 535] on li "Ungroup" at bounding box center [550, 537] width 134 height 33
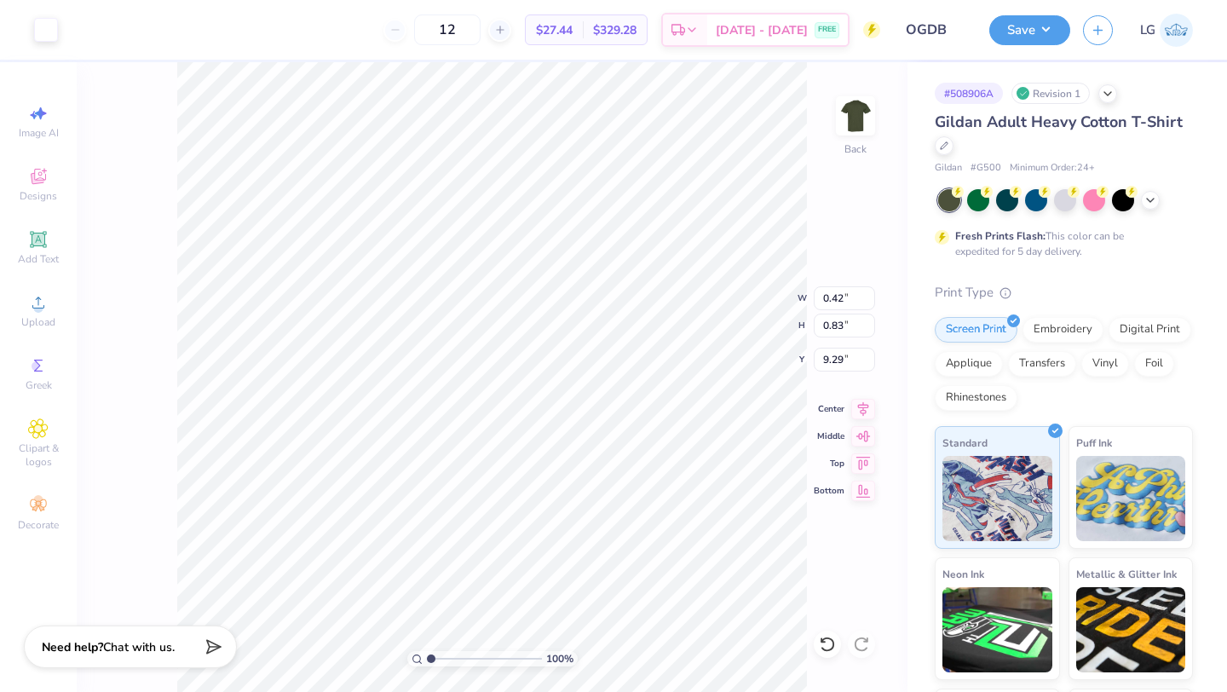
type input "1.98"
type input "1.31"
type input "8.98"
click at [38, 19] on div at bounding box center [46, 28] width 24 height 24
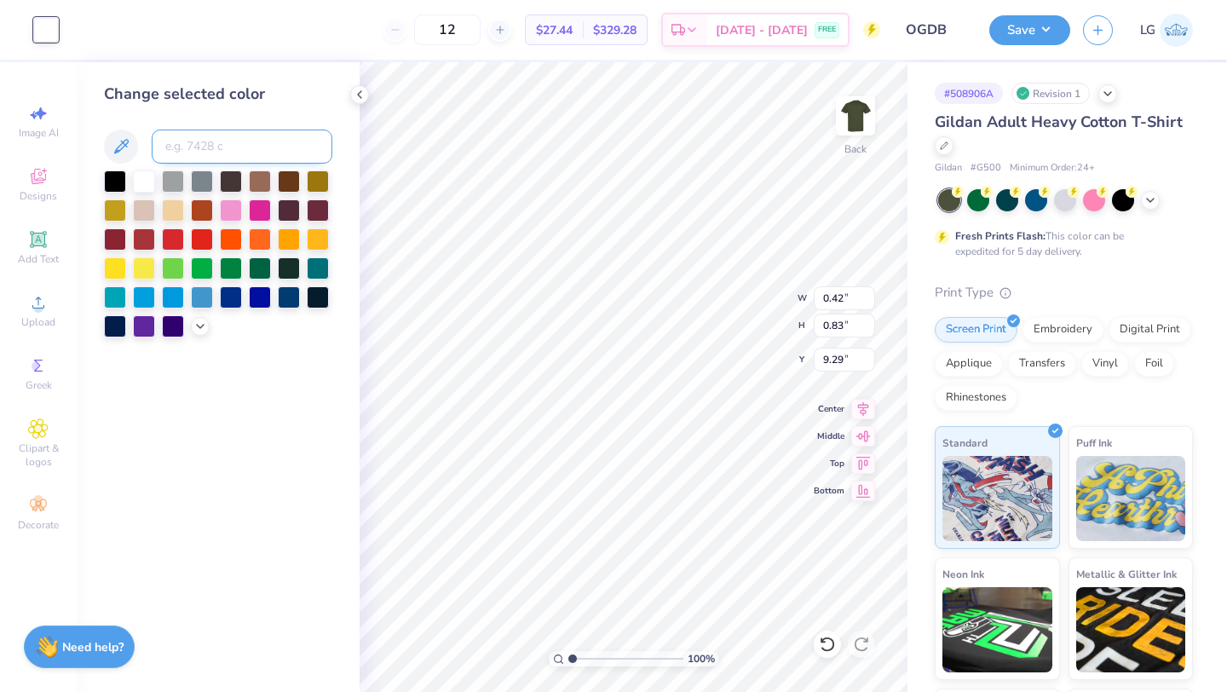
click at [194, 137] on input at bounding box center [242, 146] width 181 height 34
type input "7541"
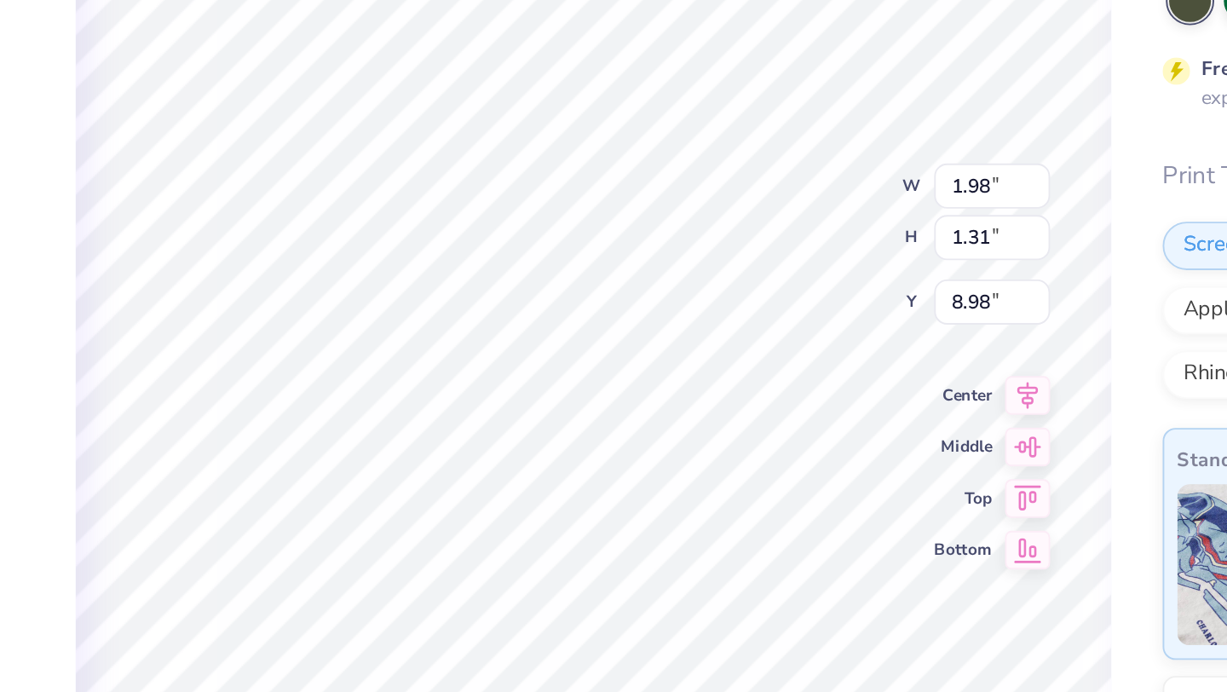
type input "9.98"
type input "0.47"
type input "0.48"
type input "9.15"
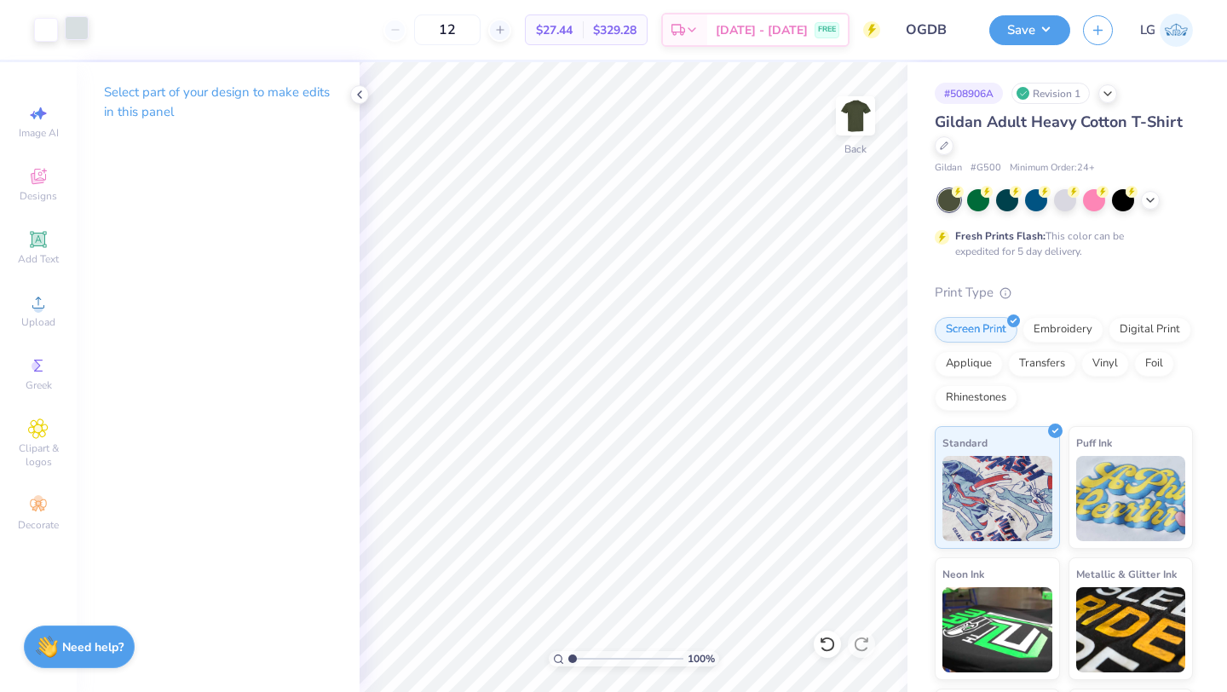
click at [81, 26] on div at bounding box center [77, 28] width 24 height 24
click at [47, 23] on div at bounding box center [46, 28] width 24 height 24
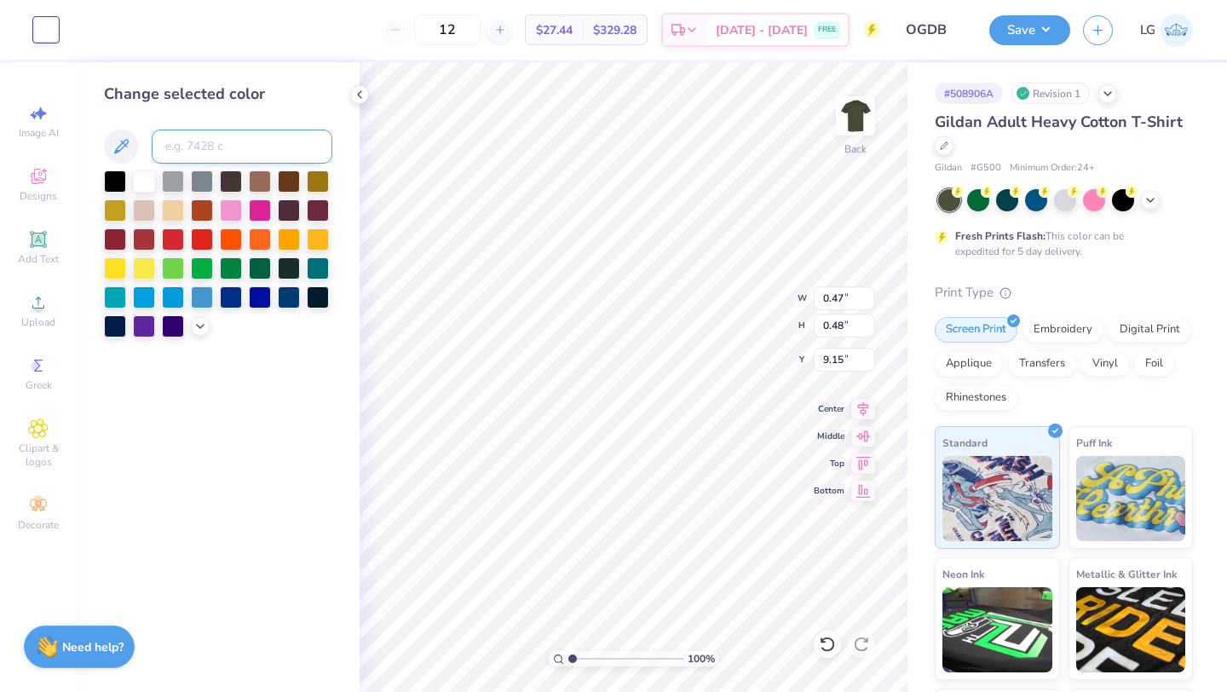
click at [197, 147] on input at bounding box center [242, 146] width 181 height 34
type input "7541"
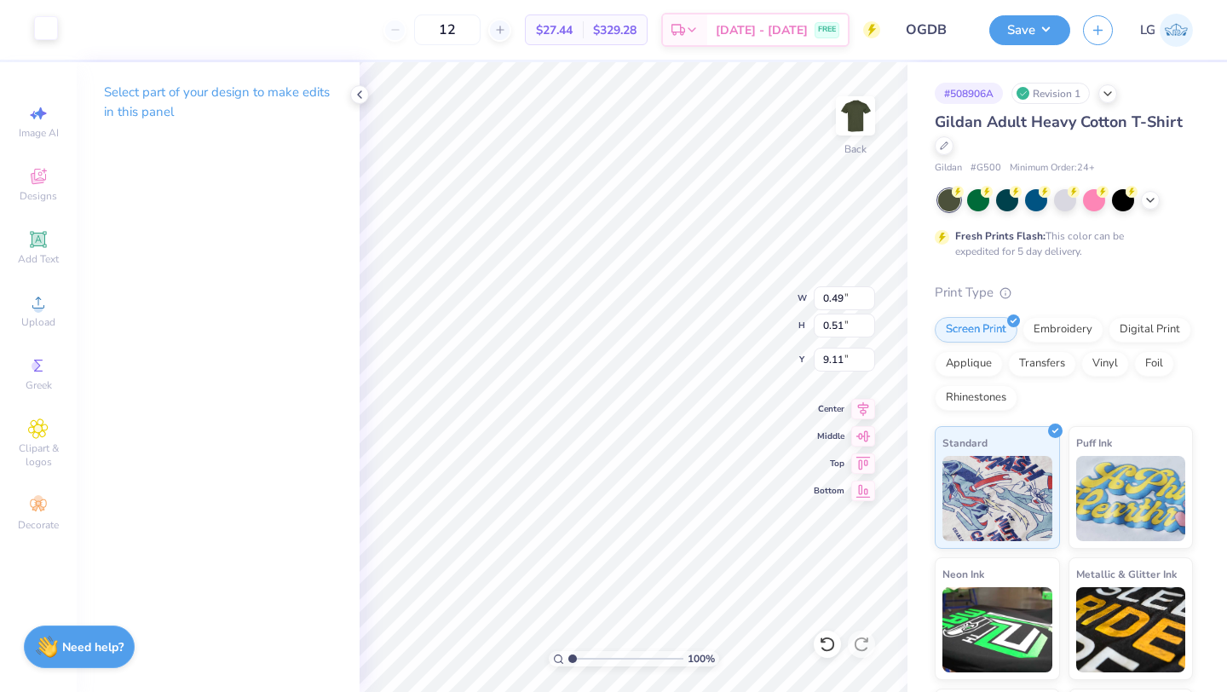
click at [37, 32] on div at bounding box center [46, 28] width 24 height 24
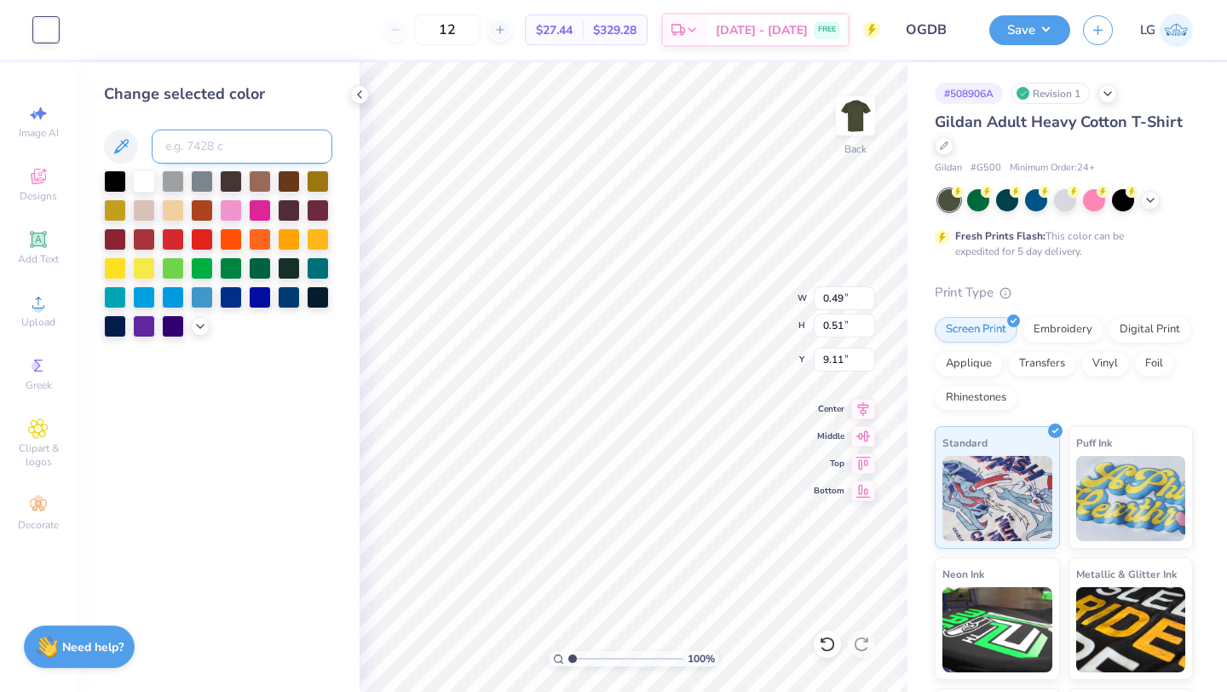
click at [233, 146] on input at bounding box center [242, 146] width 181 height 34
type input "7541"
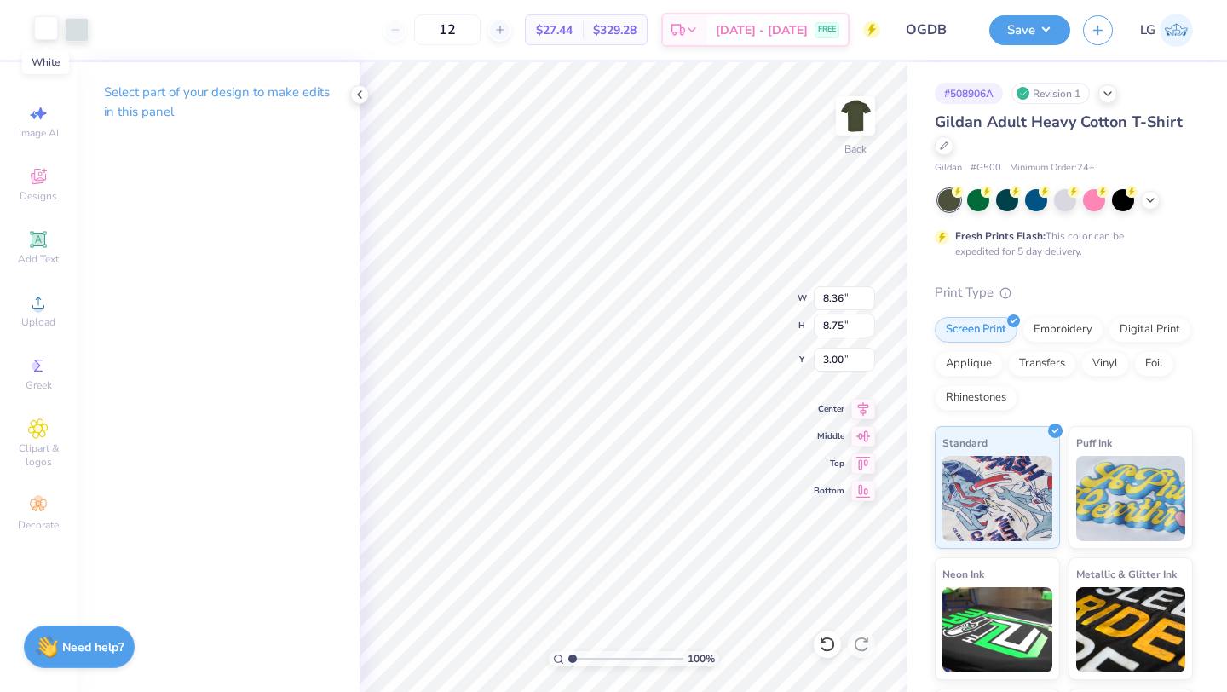
click at [37, 22] on div at bounding box center [46, 28] width 24 height 24
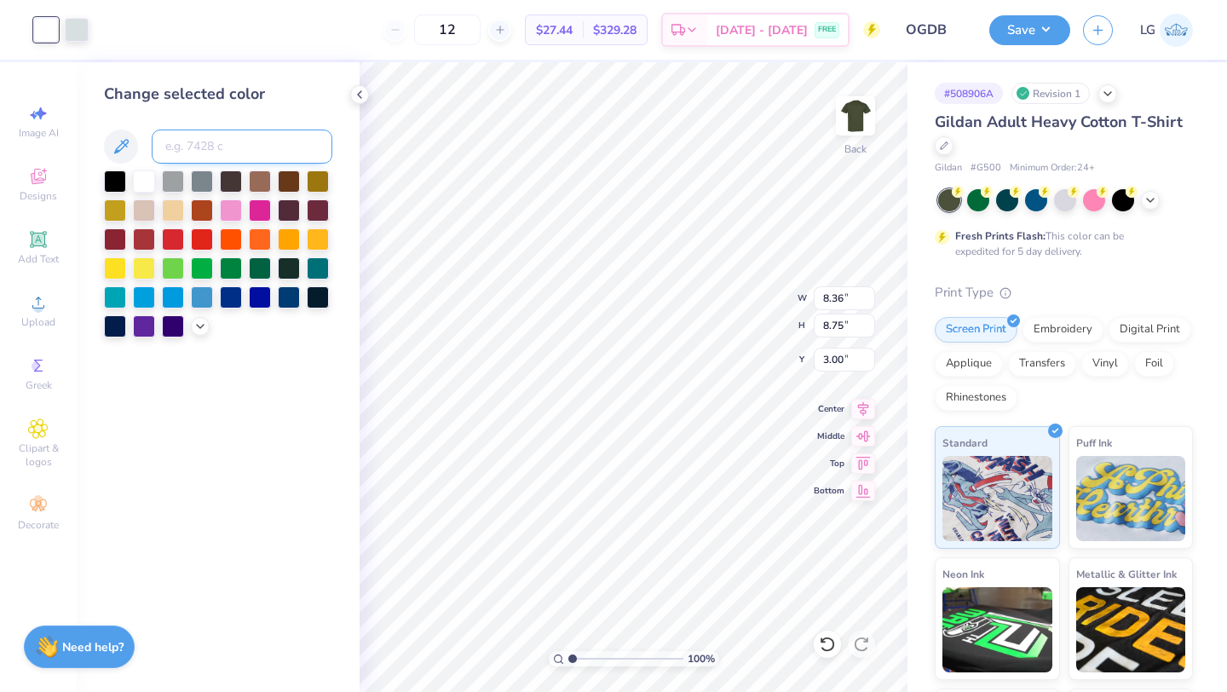
click at [236, 152] on input at bounding box center [242, 146] width 181 height 34
type input "7541"
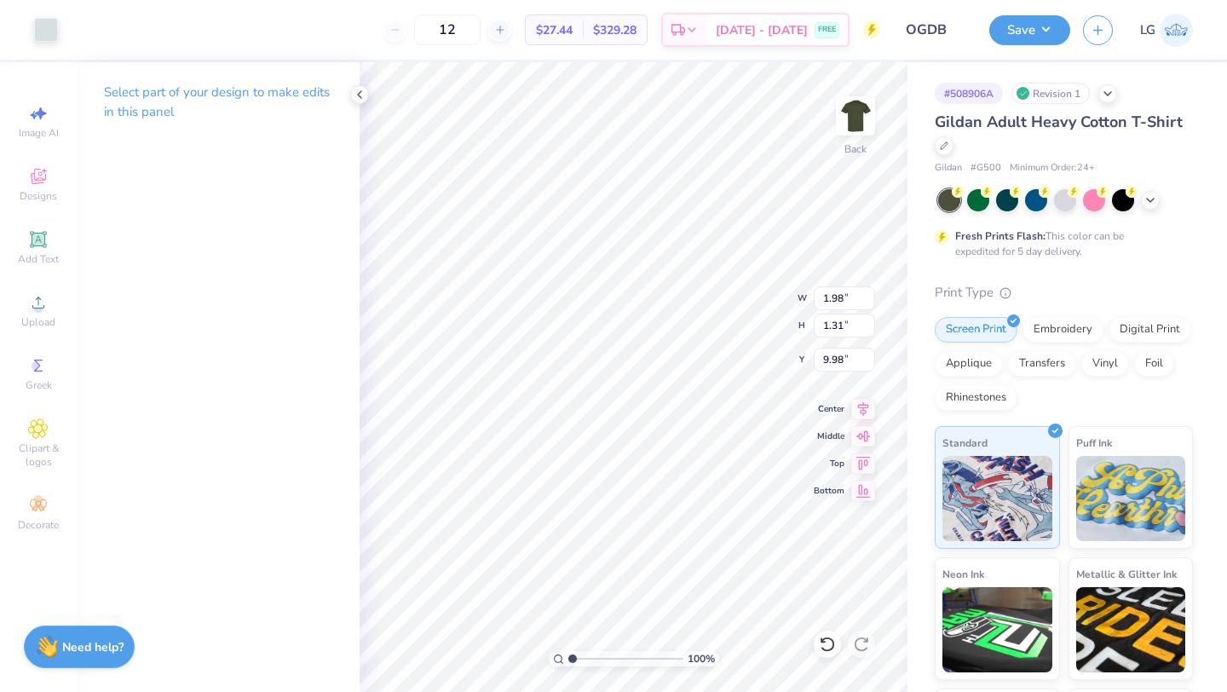
type input "9.01"
click at [826, 644] on icon at bounding box center [827, 644] width 17 height 17
type input "8.94"
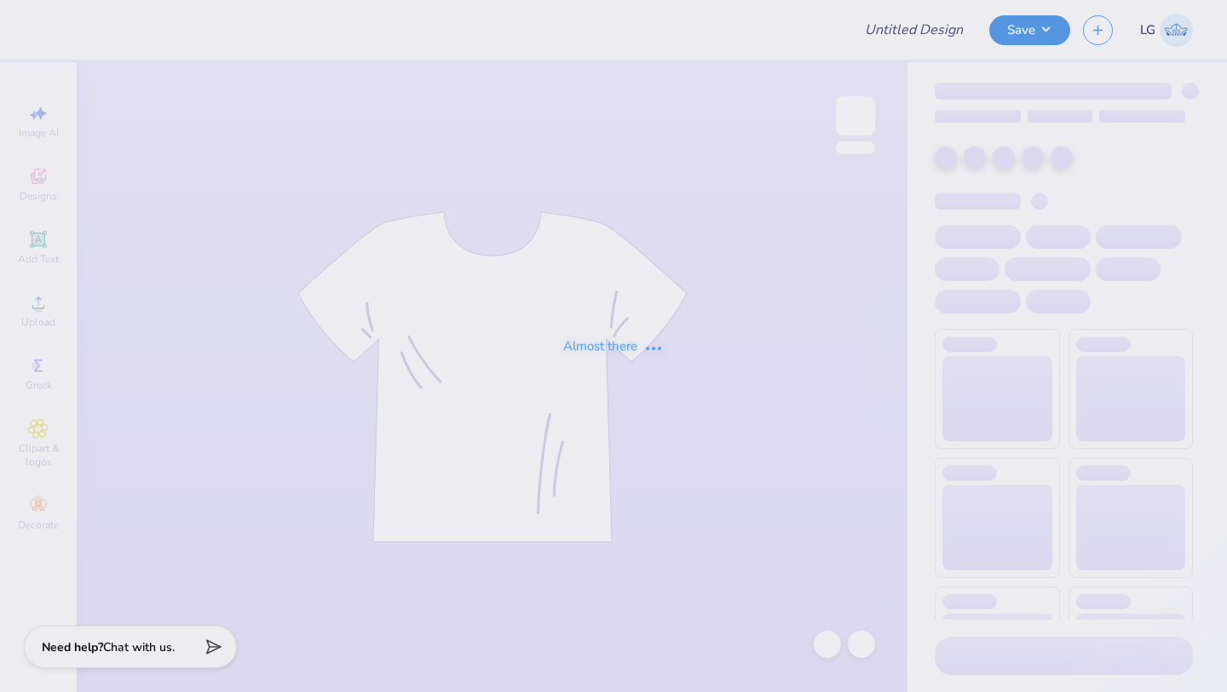
type input "OGDB"
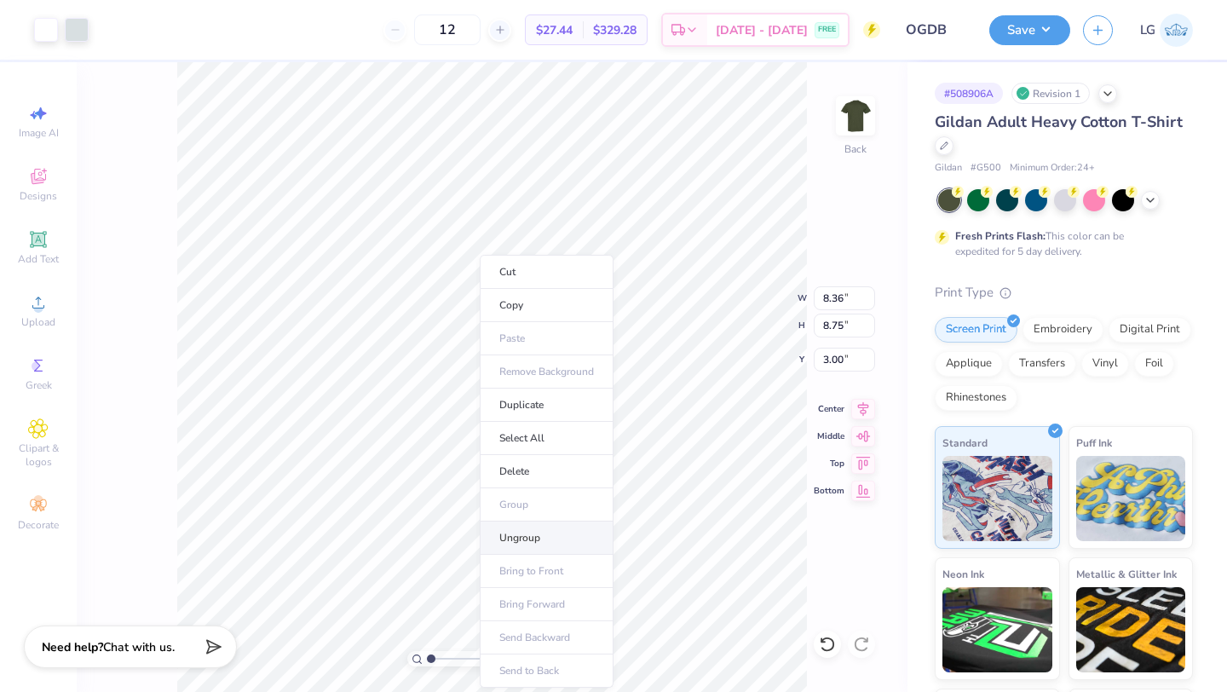
click at [509, 532] on li "Ungroup" at bounding box center [547, 537] width 134 height 33
type input "8.97"
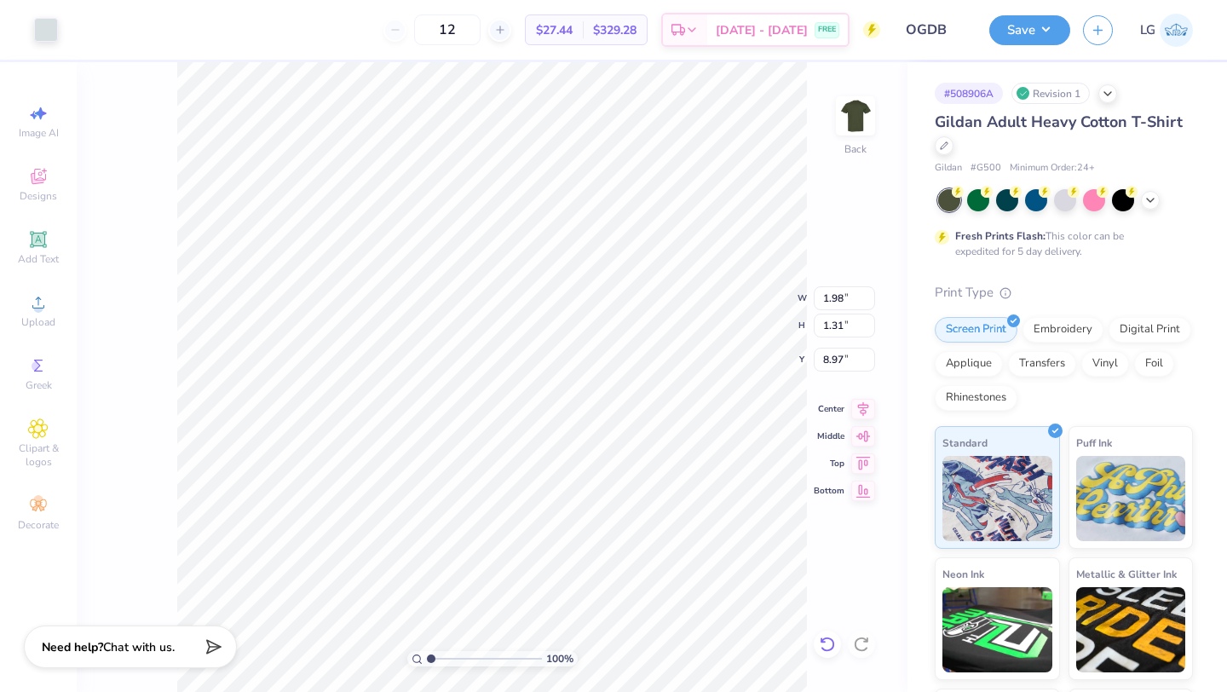
click at [837, 642] on div at bounding box center [827, 643] width 27 height 27
click at [46, 33] on div at bounding box center [46, 28] width 24 height 24
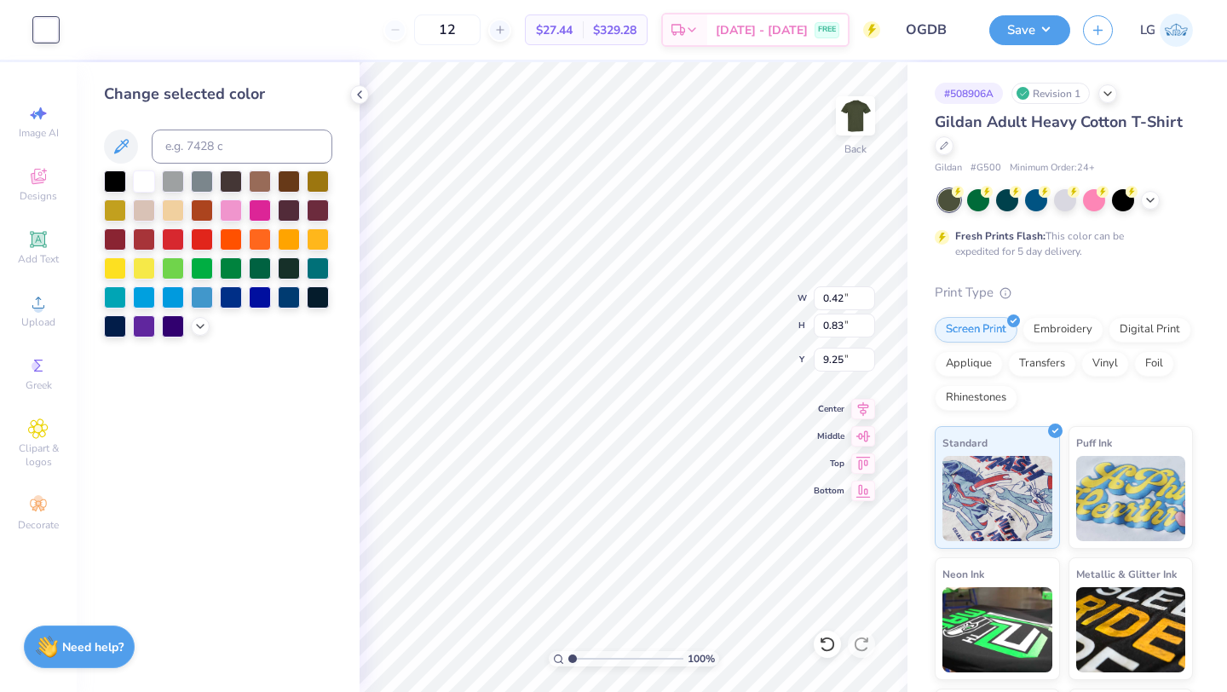
type input "1.98"
type input "1.31"
type input "8.98"
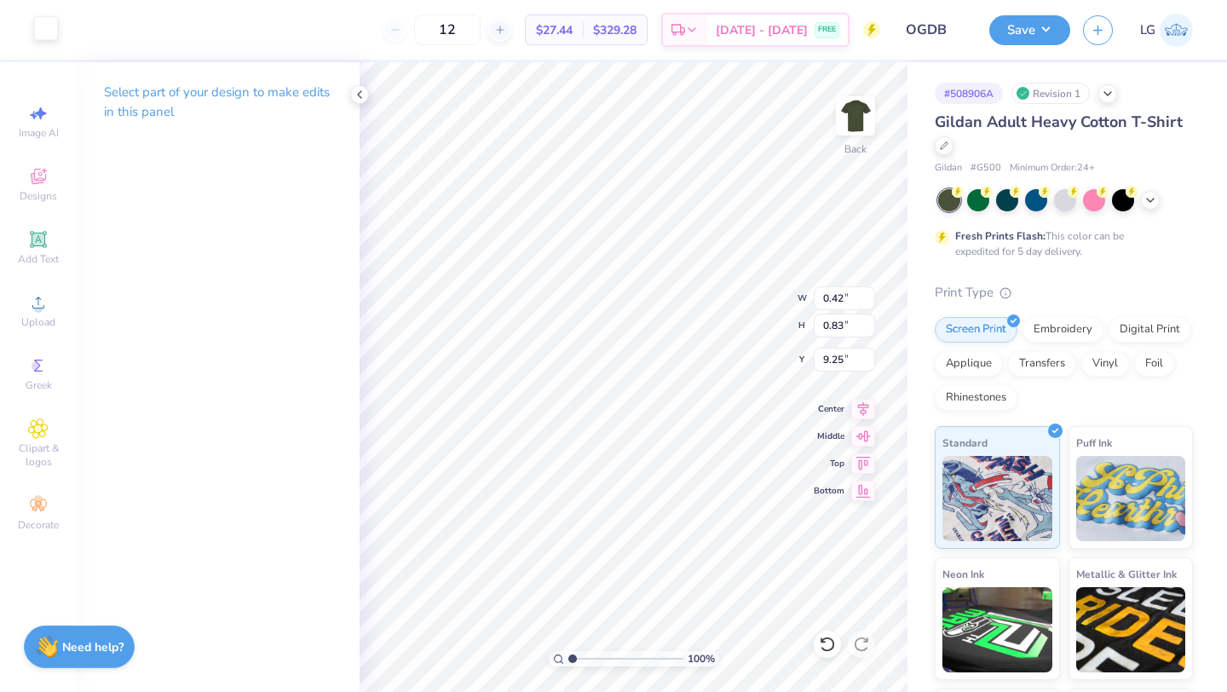
click at [45, 32] on div at bounding box center [46, 28] width 24 height 24
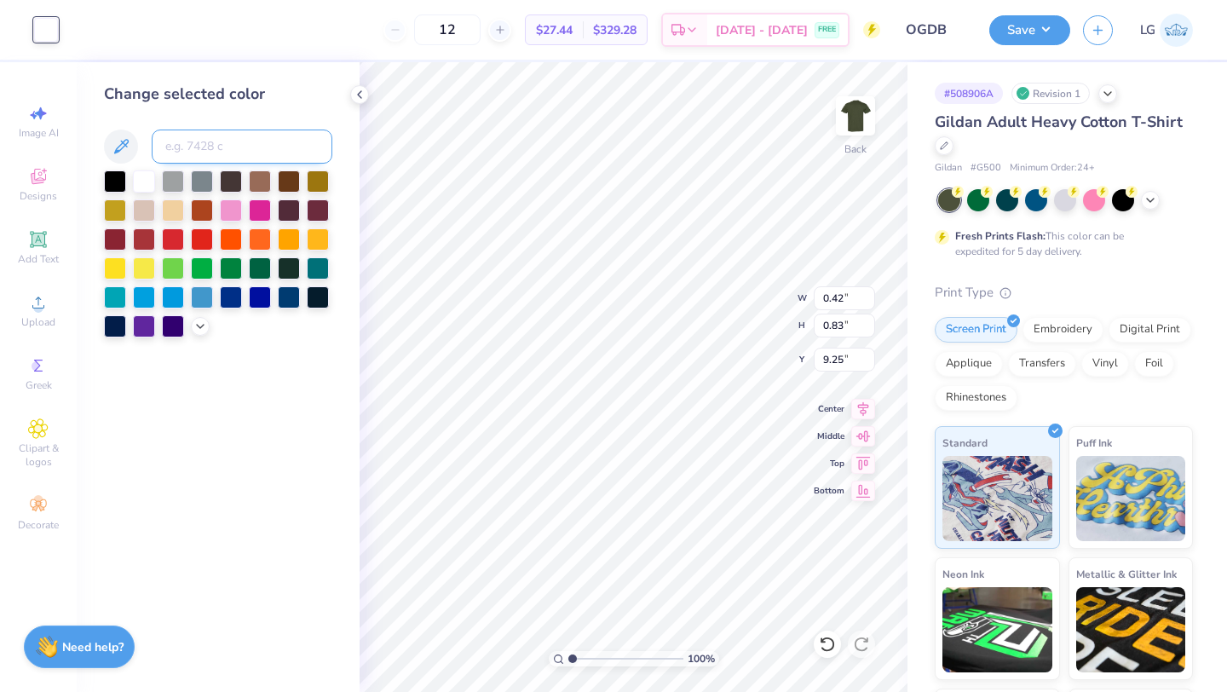
click at [180, 153] on input at bounding box center [242, 146] width 181 height 34
type input "7541"
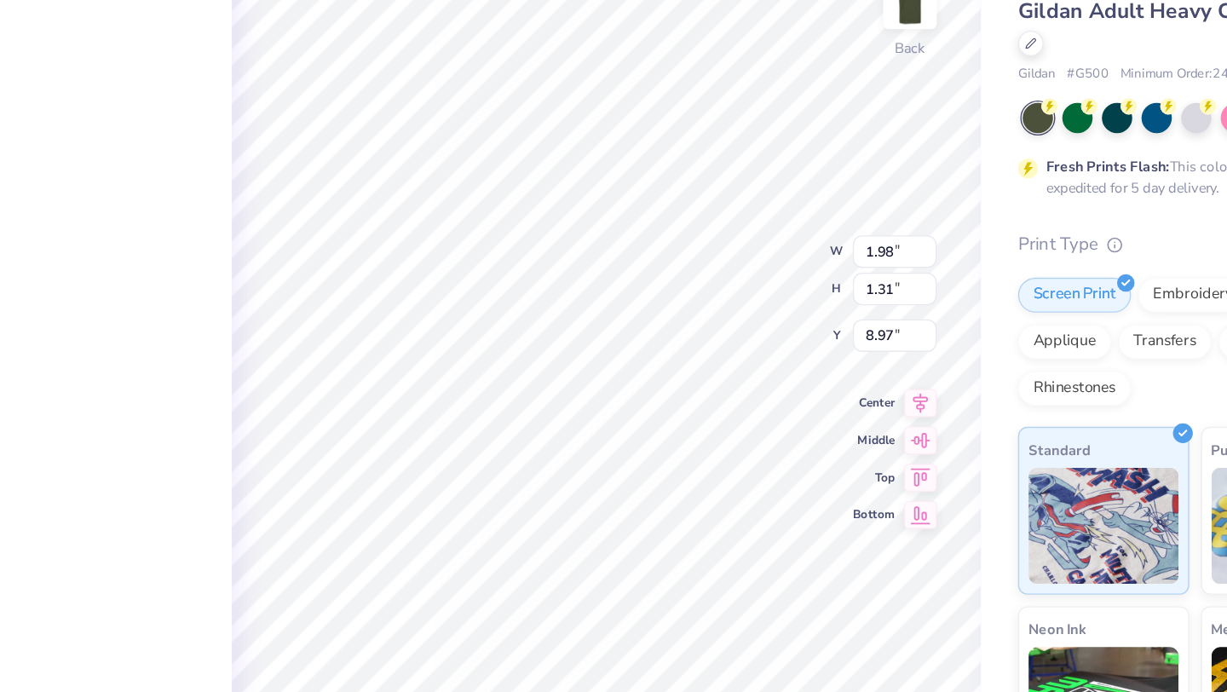
type input "8.97"
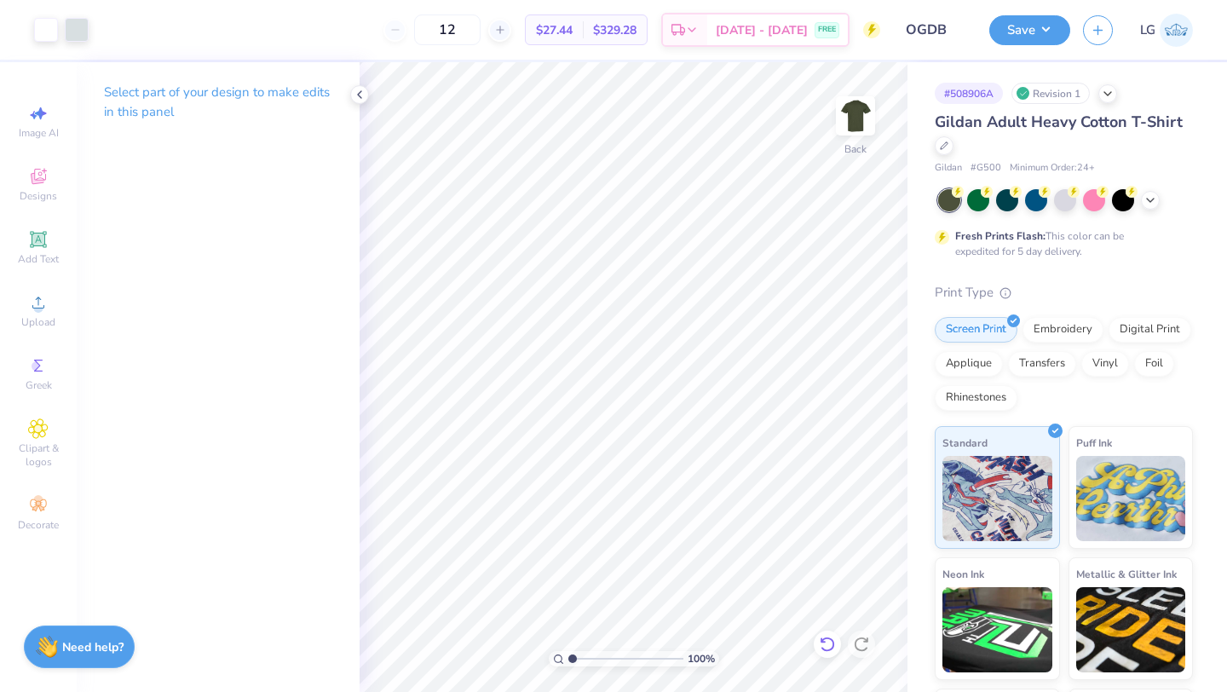
click at [823, 648] on icon at bounding box center [827, 643] width 14 height 15
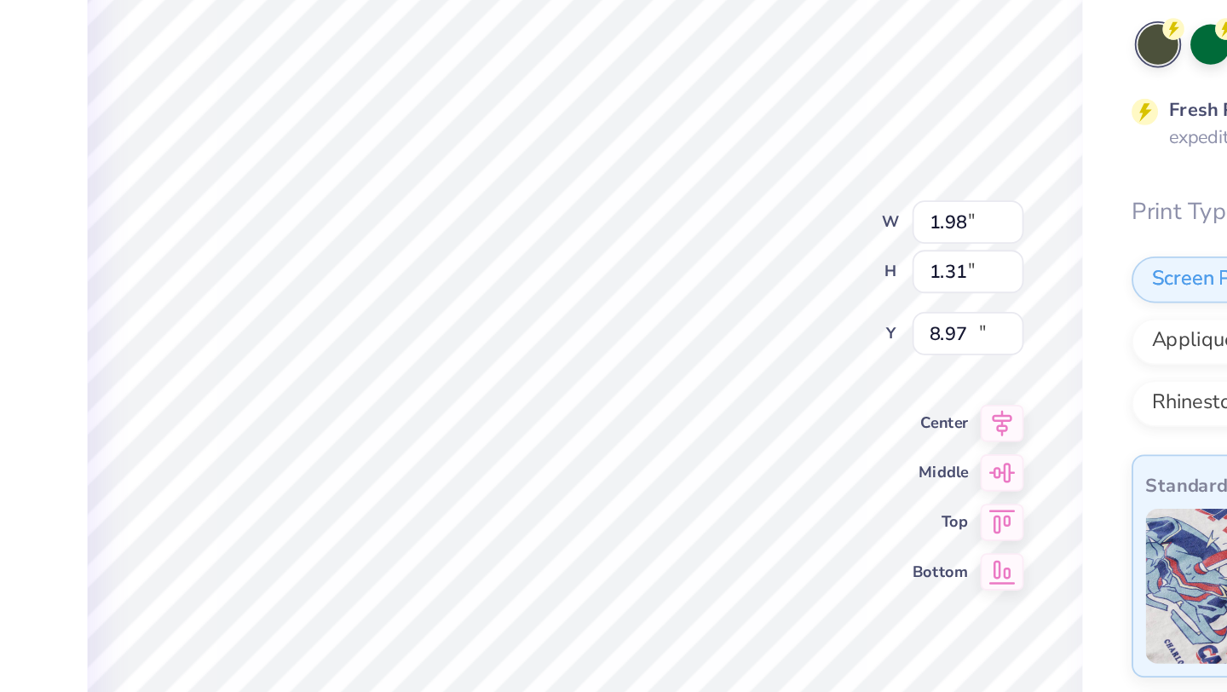
type input "10.78"
type input "0.47"
type input "0.48"
type input "9.15"
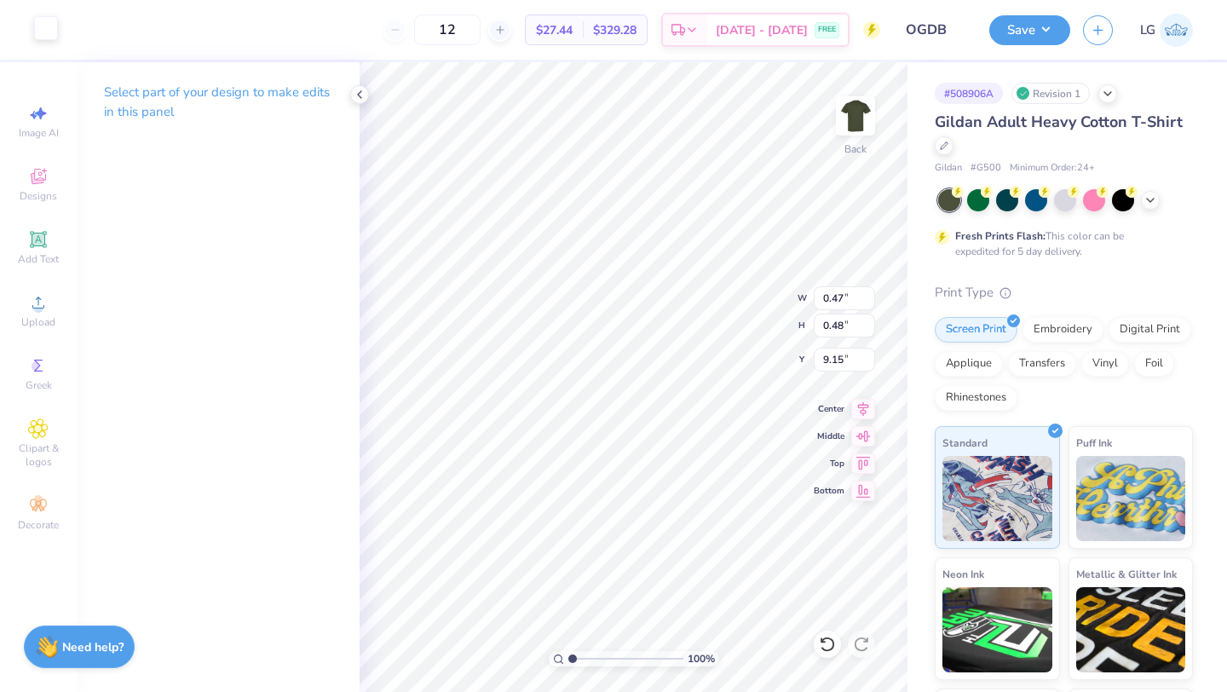
click at [46, 31] on div at bounding box center [46, 28] width 24 height 24
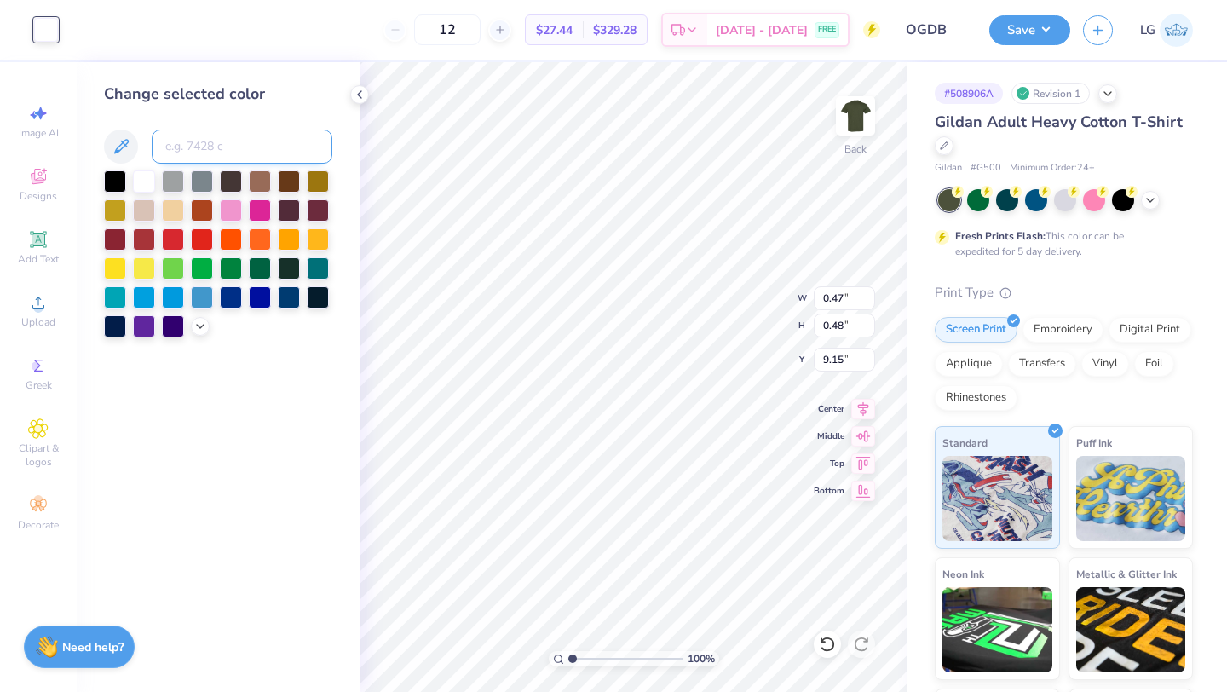
click at [211, 139] on input at bounding box center [242, 146] width 181 height 34
type input "7541"
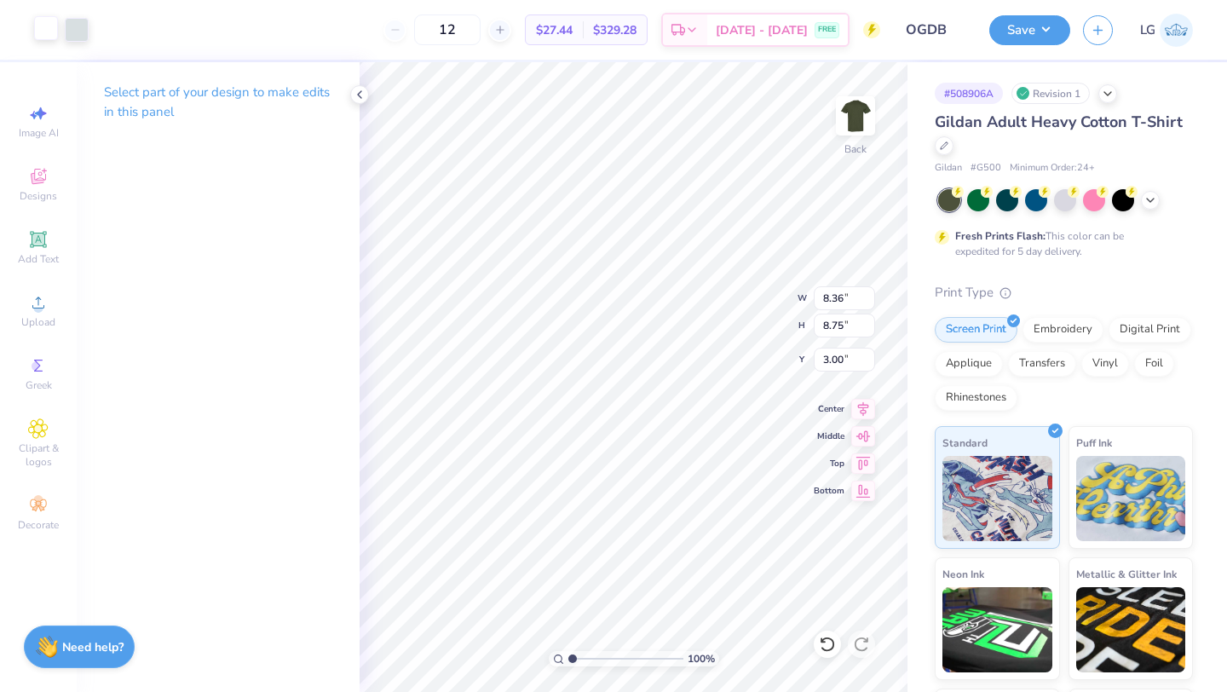
click at [48, 33] on div at bounding box center [46, 28] width 24 height 24
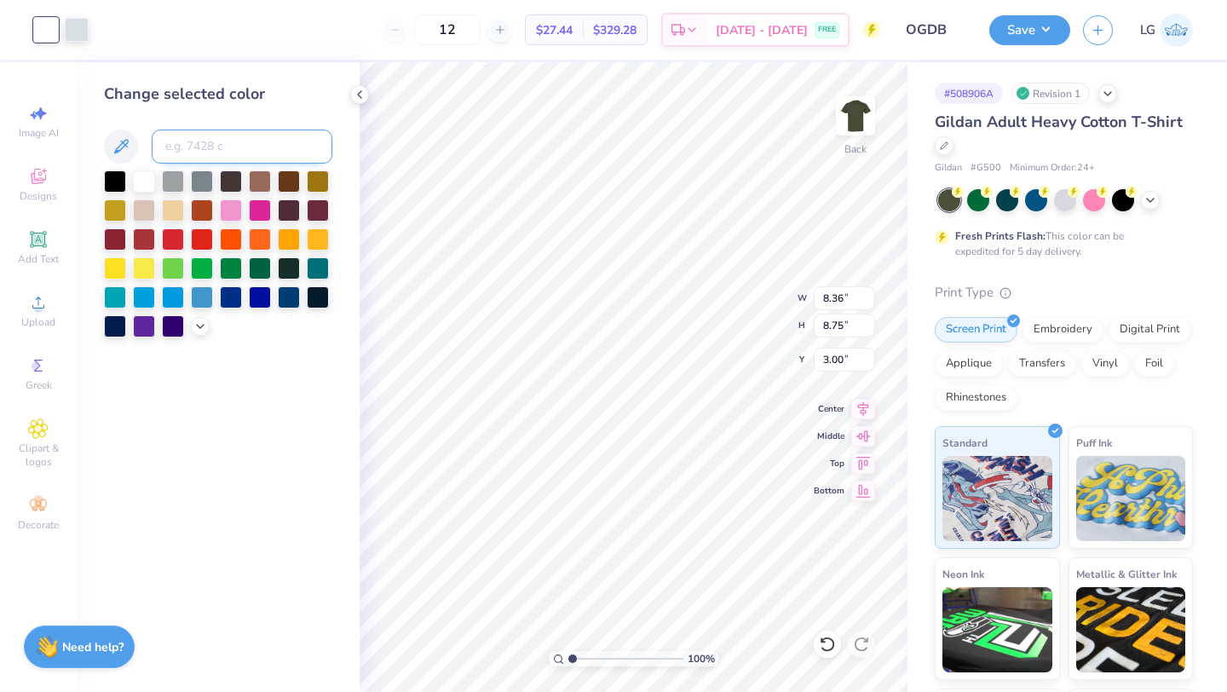
click at [191, 137] on input at bounding box center [242, 146] width 181 height 34
type input "7541"
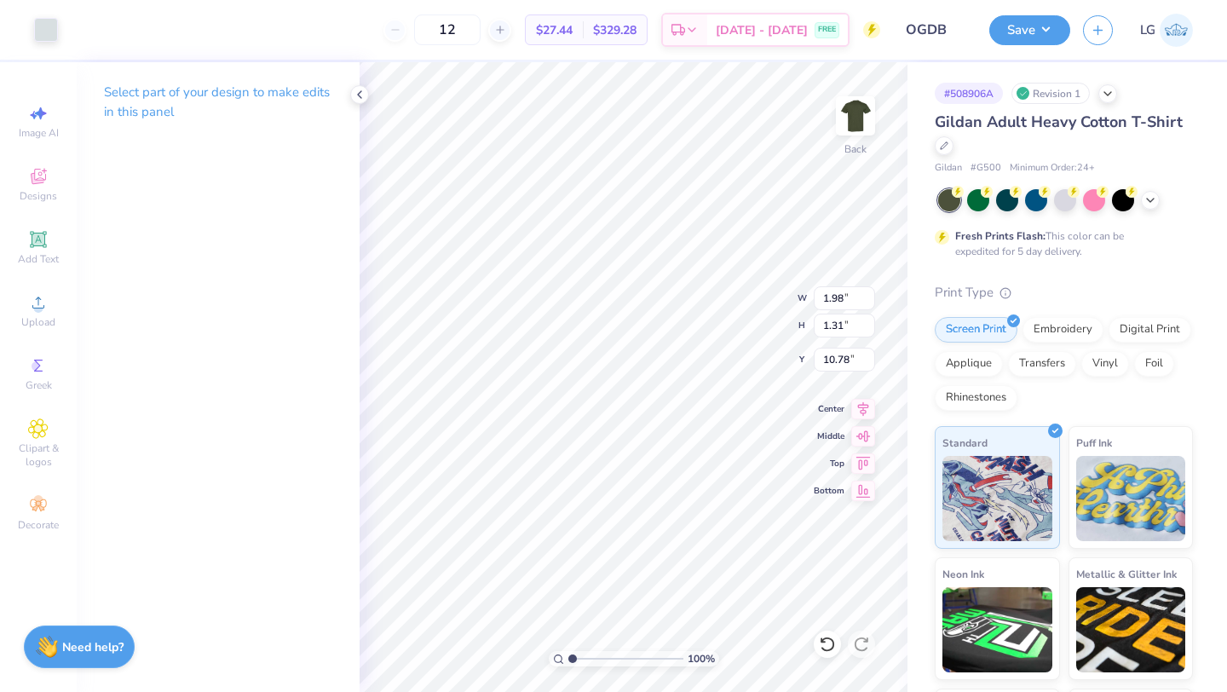
type input "9.01"
type input "8.94"
